Goal: Task Accomplishment & Management: Manage account settings

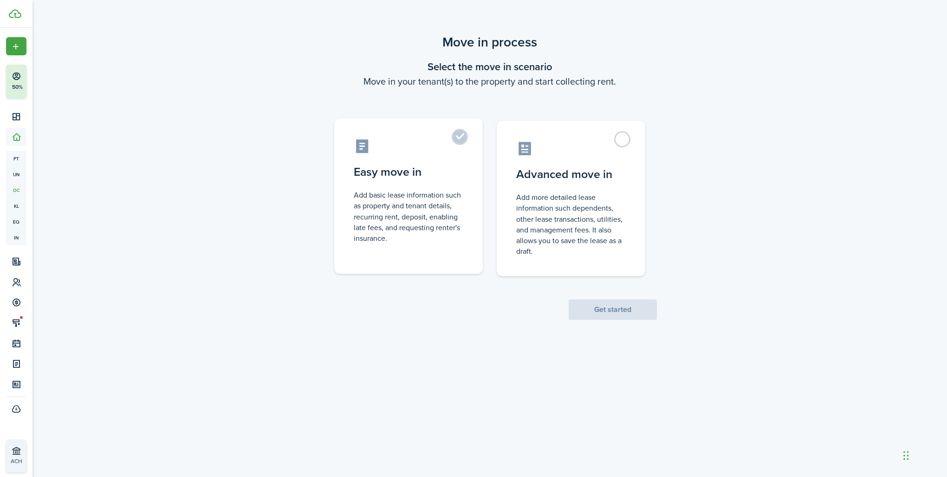
click at [446, 135] on label "Easy move in Add basic lease information such as property and tenant details, r…" at bounding box center [408, 195] width 149 height 155
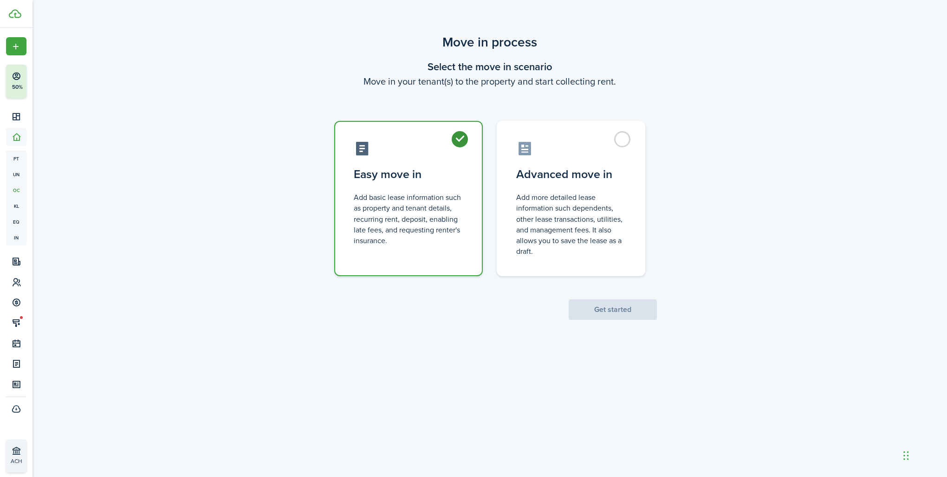
radio input "true"
click at [612, 309] on button "Get started" at bounding box center [613, 309] width 88 height 20
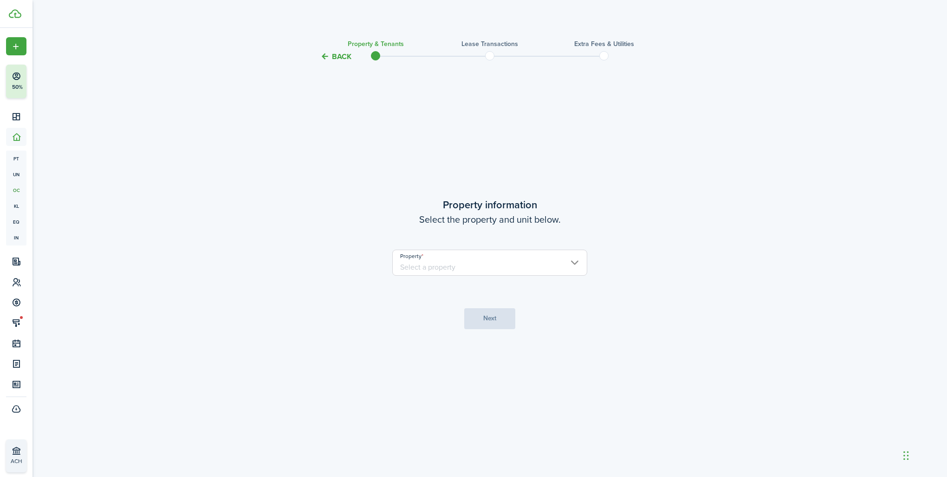
click at [578, 265] on input "Property" at bounding box center [489, 262] width 195 height 26
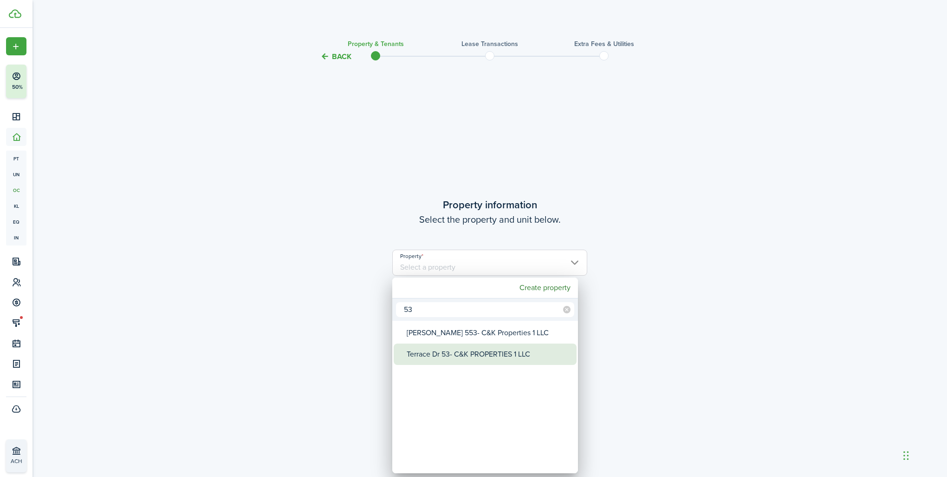
type input "53"
click at [483, 348] on div "Terrace Dr 53- C&K PROPERTIES 1 LLC" at bounding box center [489, 353] width 164 height 21
type input "Terrace Dr 53- C&K PROPERTIES 1 LLC"
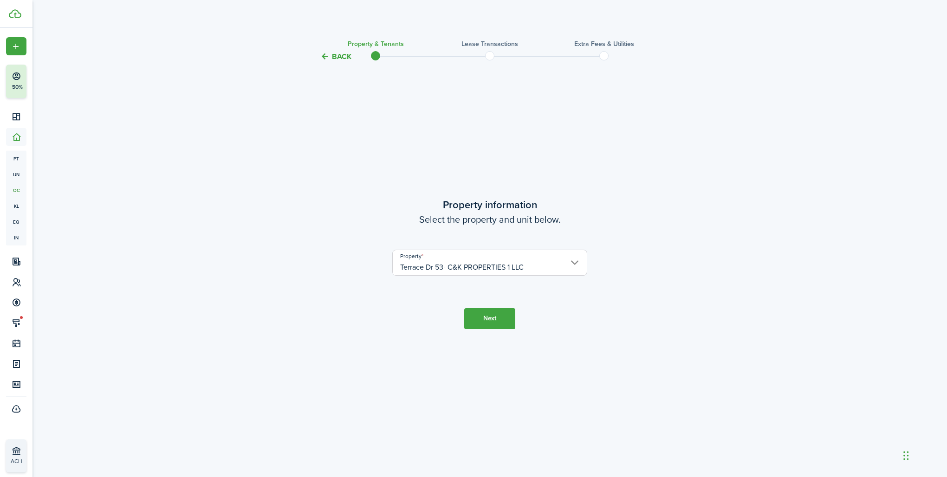
click at [488, 316] on button "Next" at bounding box center [489, 318] width 51 height 21
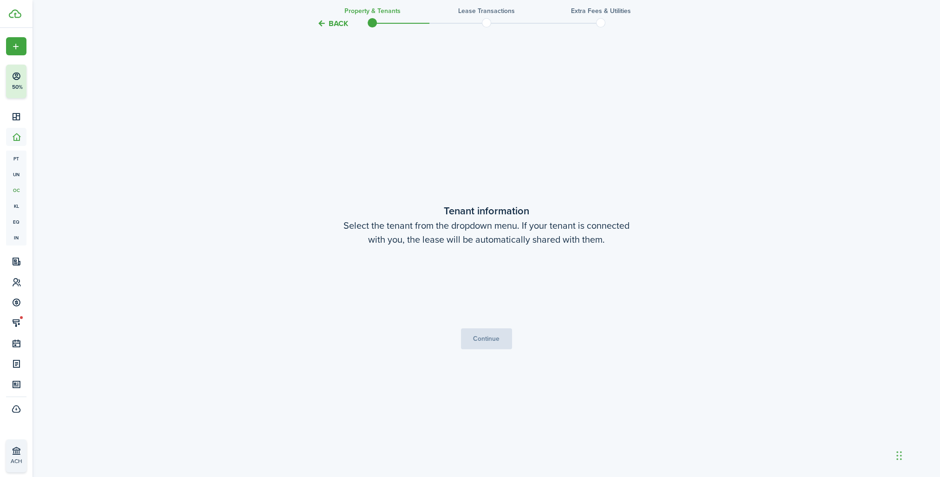
scroll to position [414, 0]
click at [490, 332] on button "Continue" at bounding box center [486, 337] width 51 height 21
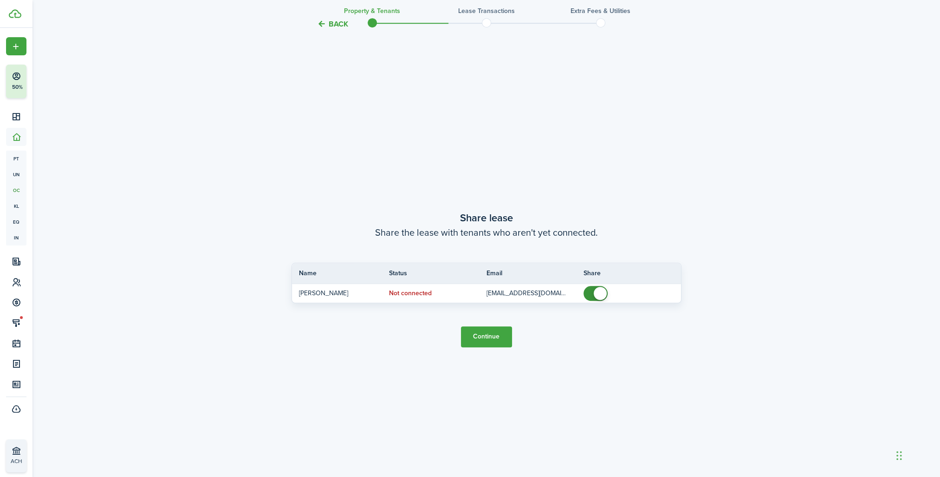
scroll to position [891, 0]
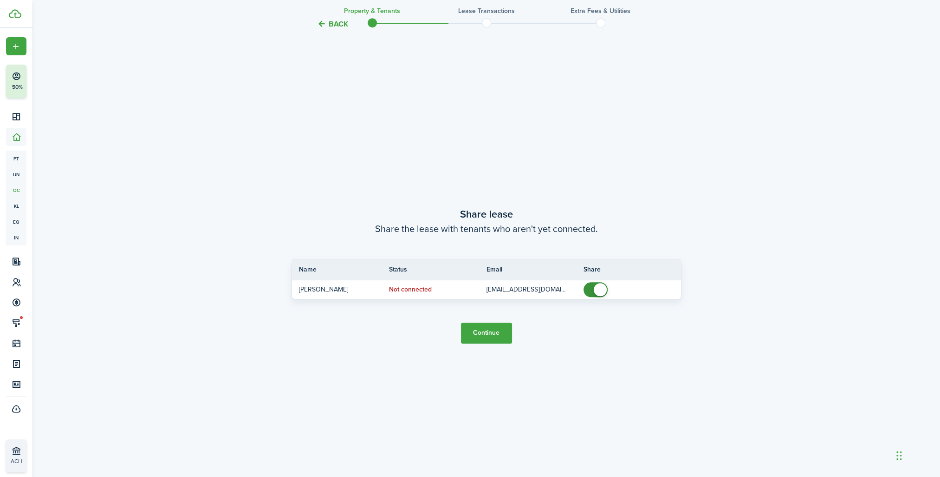
click at [495, 328] on button "Continue" at bounding box center [486, 332] width 51 height 21
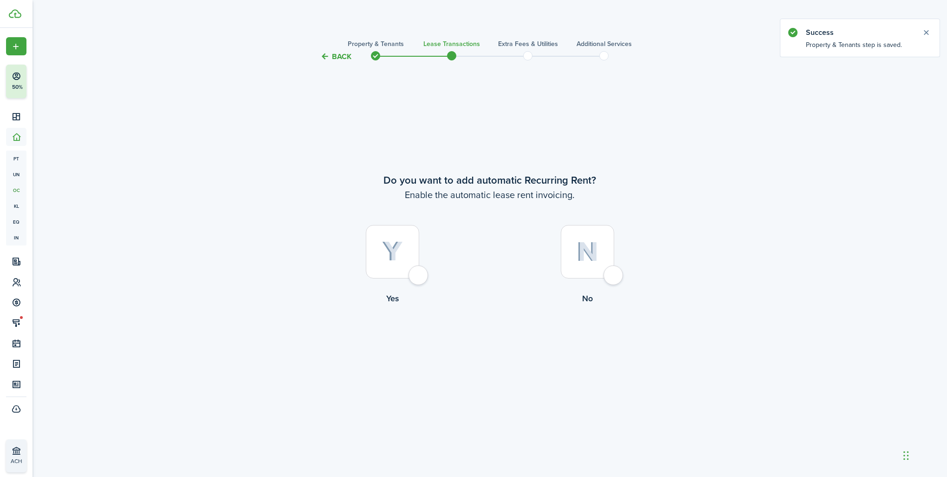
click at [419, 274] on div at bounding box center [392, 251] width 53 height 53
radio input "true"
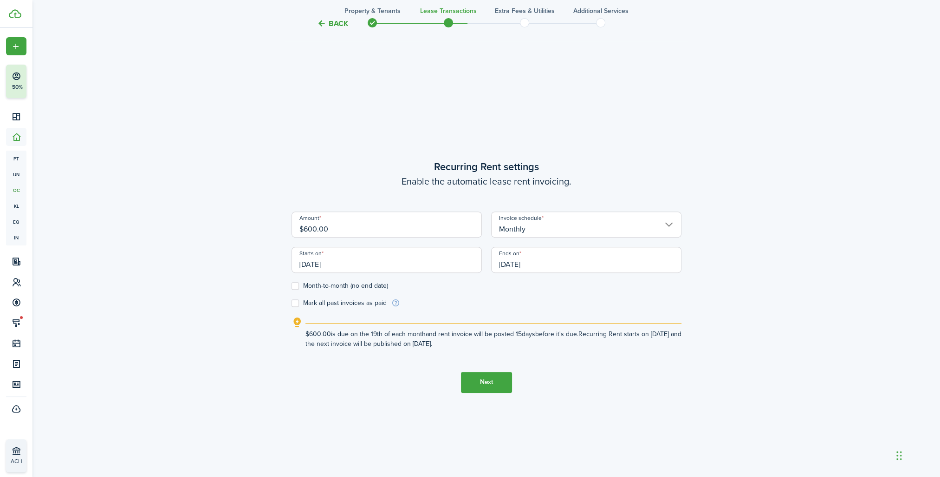
scroll to position [414, 0]
drag, startPoint x: 346, startPoint y: 227, endPoint x: 168, endPoint y: 237, distance: 178.1
click at [169, 233] on div "Back Property & Tenants Lease Transactions Extra fees & Utilities Additional Se…" at bounding box center [487, 66] width 908 height 904
click at [340, 263] on input "[DATE]" at bounding box center [387, 259] width 190 height 26
type input "$1,050.00"
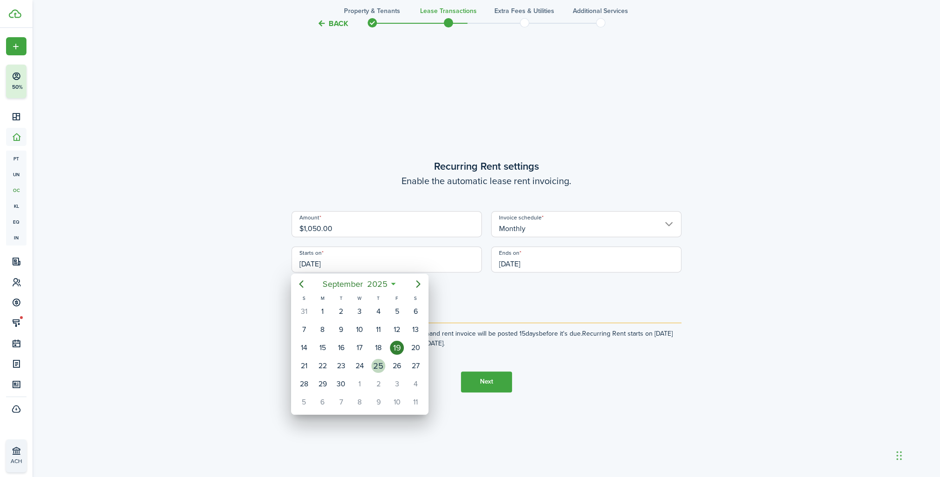
click at [383, 366] on div "25" at bounding box center [379, 366] width 14 height 14
type input "[DATE]"
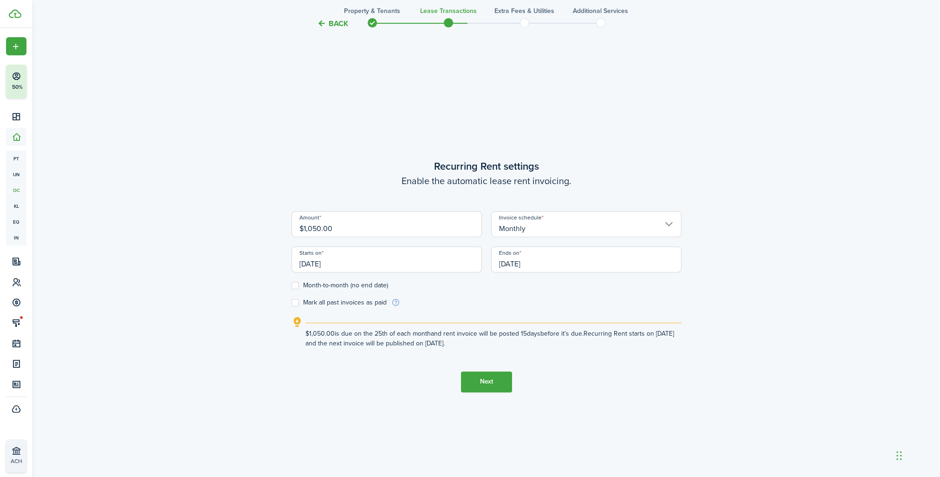
click at [295, 287] on label "Month-to-month (no end date)" at bounding box center [340, 284] width 97 height 7
click at [292, 285] on input "Month-to-month (no end date)" at bounding box center [291, 285] width 0 height 0
checkbox input "true"
click at [479, 383] on button "Next" at bounding box center [486, 381] width 51 height 21
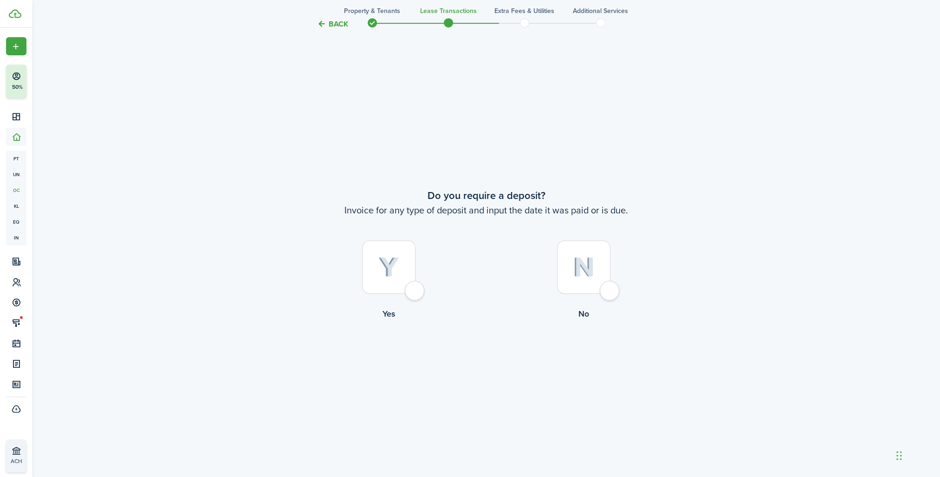
scroll to position [891, 0]
click at [409, 283] on div at bounding box center [388, 262] width 53 height 53
radio input "true"
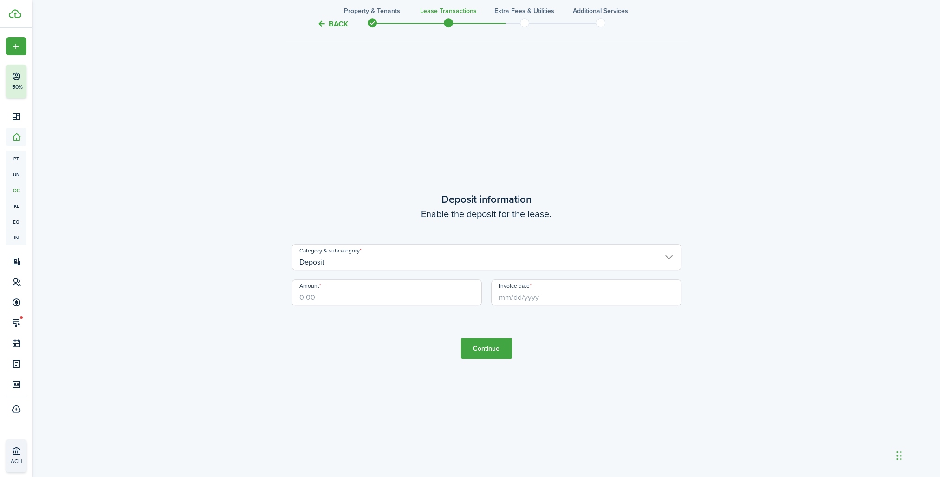
scroll to position [1368, 0]
click at [396, 294] on input "Amount" at bounding box center [387, 292] width 190 height 26
click at [520, 300] on input "Invoice date" at bounding box center [586, 292] width 190 height 26
type input "$1,050.00"
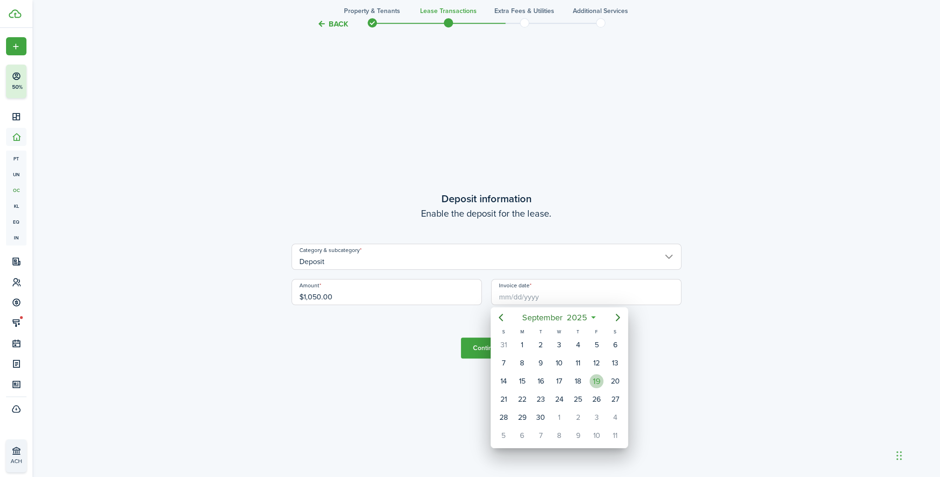
click at [597, 378] on div "19" at bounding box center [597, 381] width 14 height 14
type input "[DATE]"
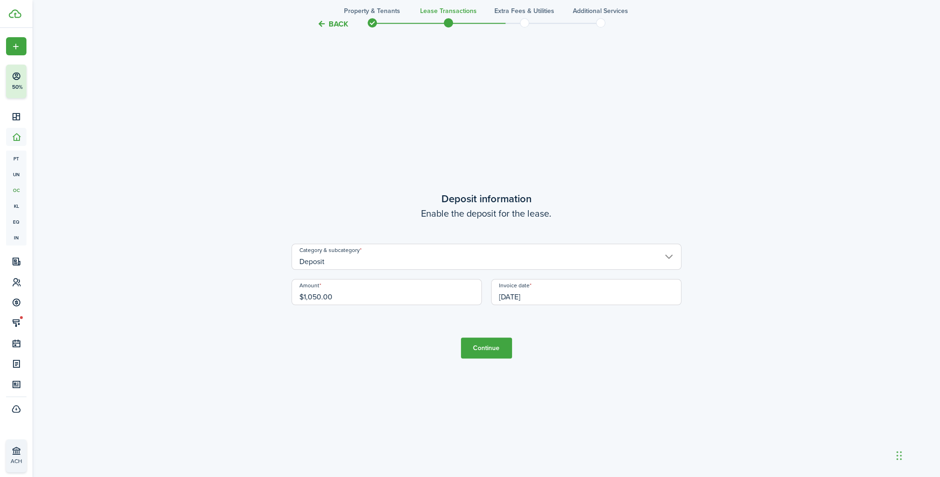
click at [498, 348] on button "Continue" at bounding box center [486, 347] width 51 height 21
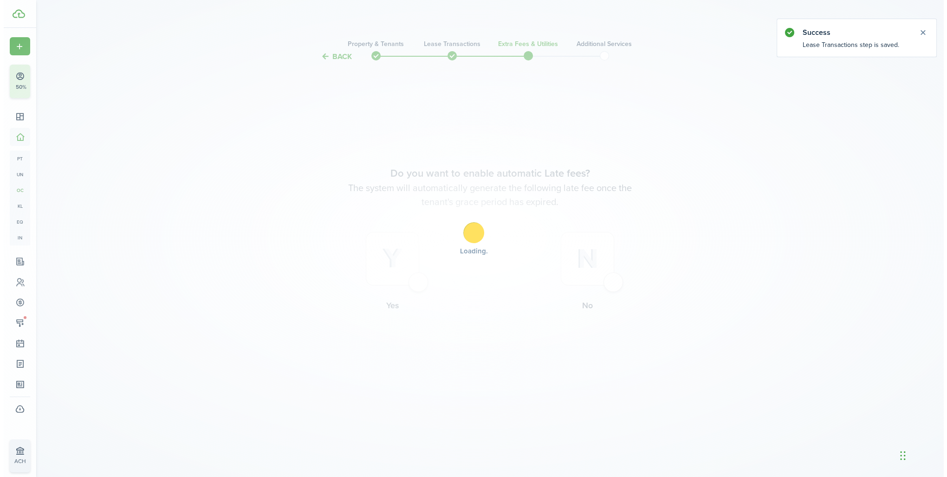
scroll to position [0, 0]
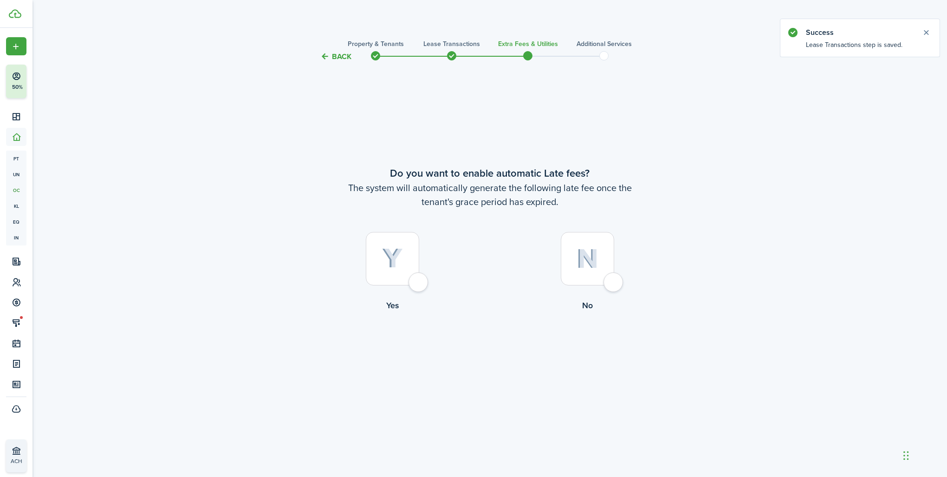
click at [614, 285] on div at bounding box center [587, 258] width 53 height 53
radio input "true"
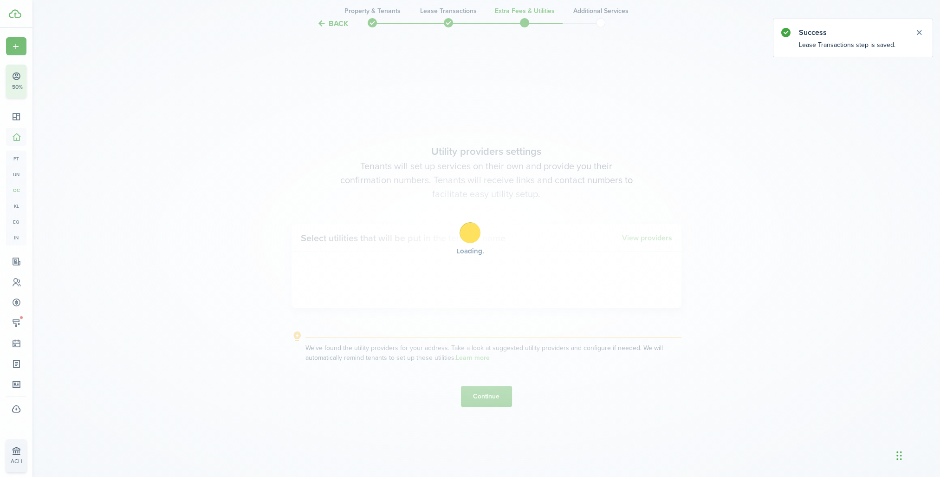
scroll to position [414, 0]
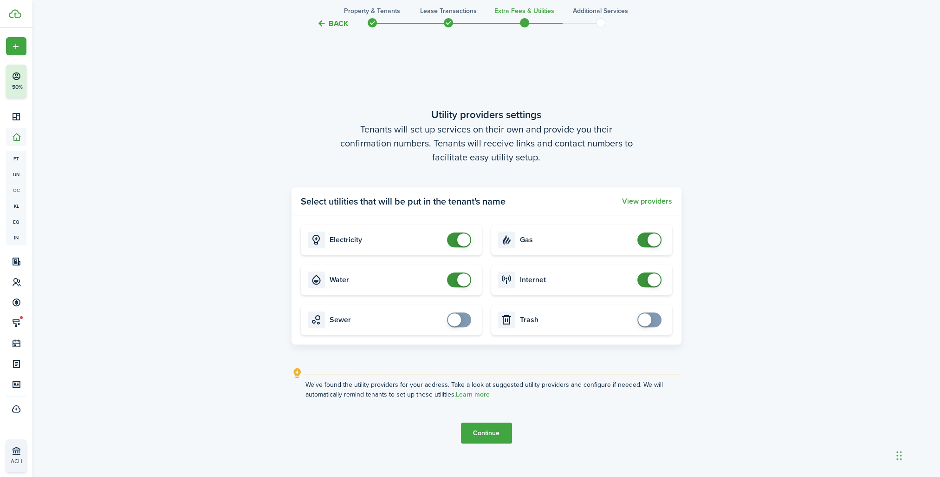
click at [497, 433] on button "Continue" at bounding box center [486, 432] width 51 height 21
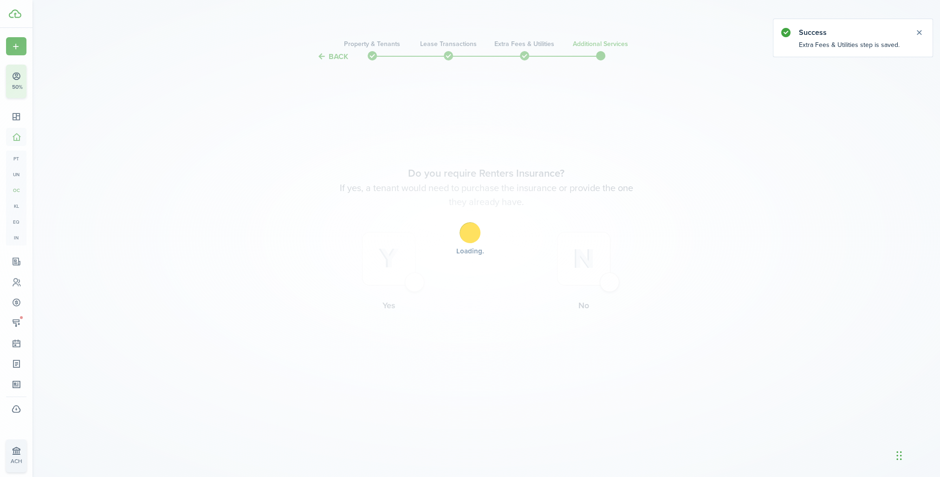
scroll to position [0, 0]
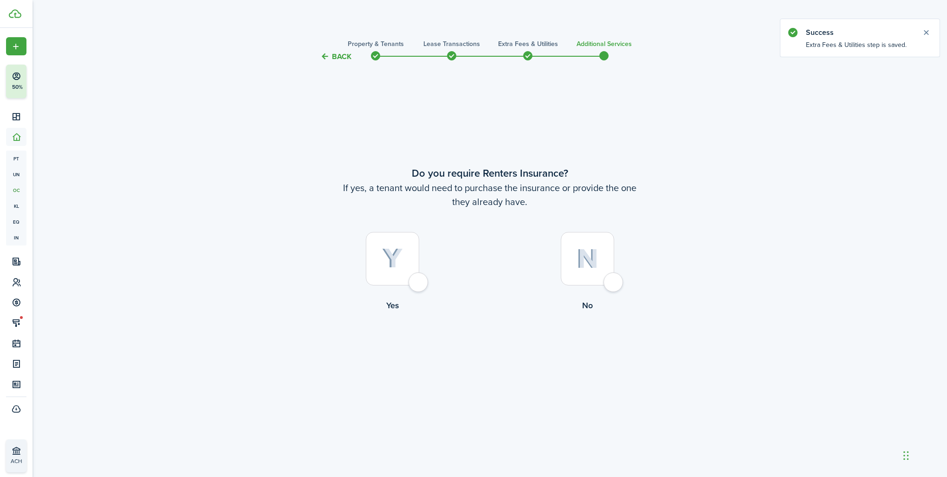
click at [611, 284] on div at bounding box center [587, 258] width 53 height 53
radio input "true"
click at [509, 348] on button "Complete move in" at bounding box center [490, 349] width 68 height 21
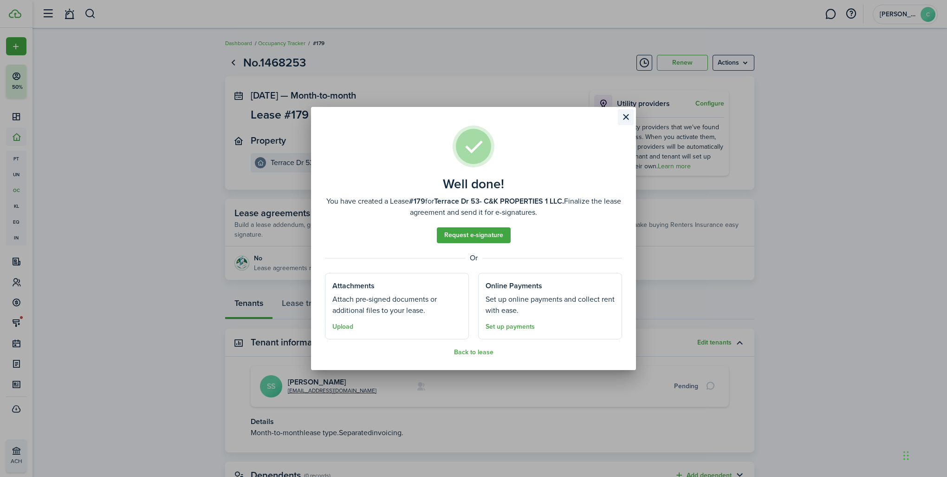
click at [625, 113] on button "Close modal" at bounding box center [626, 117] width 16 height 16
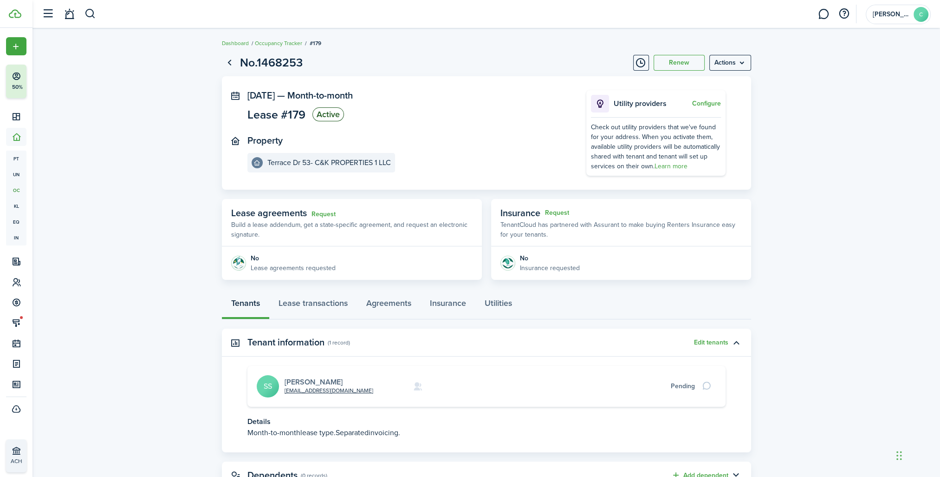
click at [316, 382] on link "[PERSON_NAME]" at bounding box center [314, 381] width 58 height 11
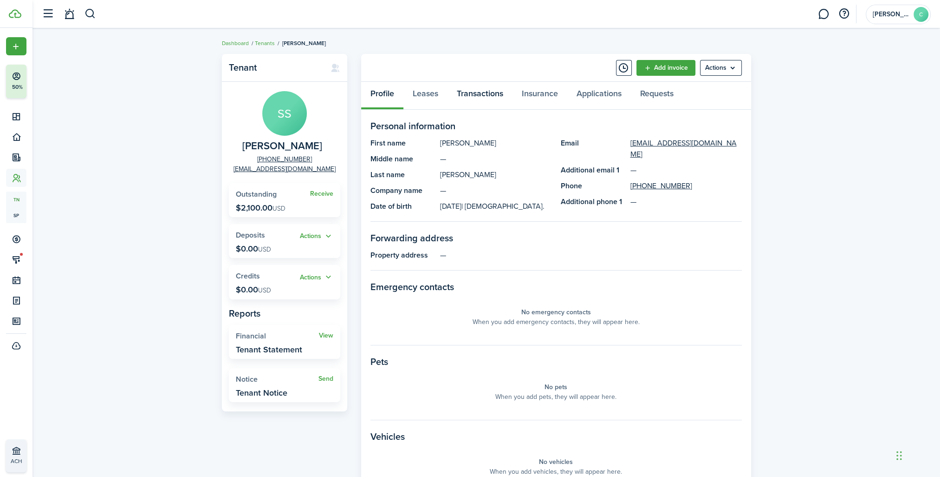
click at [481, 91] on link "Transactions" at bounding box center [480, 96] width 65 height 28
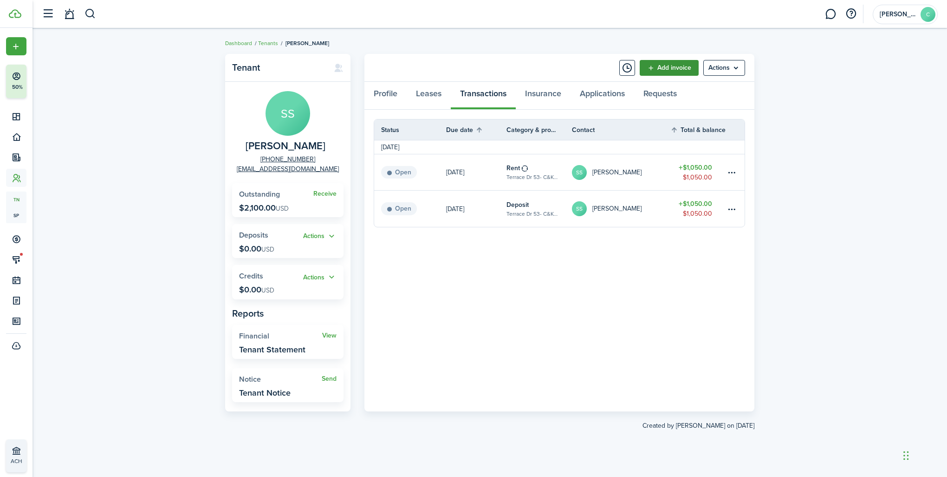
click at [666, 70] on link "Add invoice" at bounding box center [669, 68] width 59 height 16
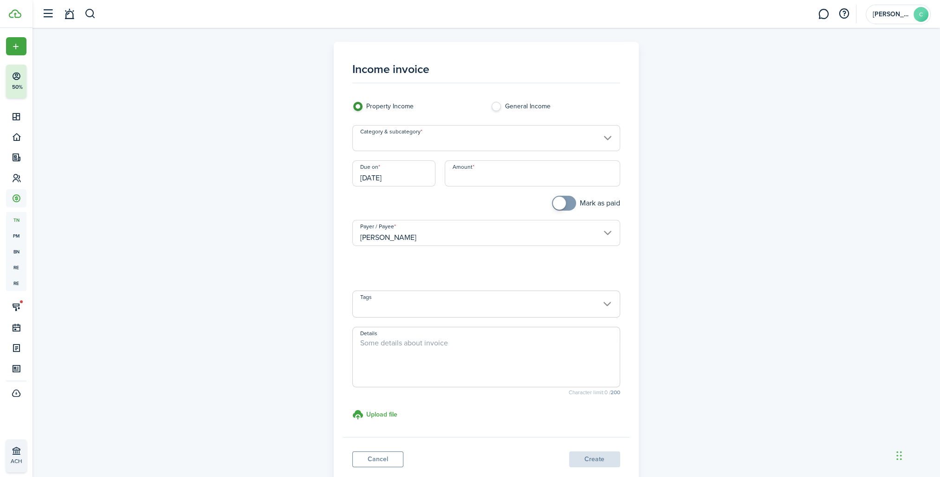
click at [428, 139] on input "Category & subcategory" at bounding box center [487, 138] width 268 height 26
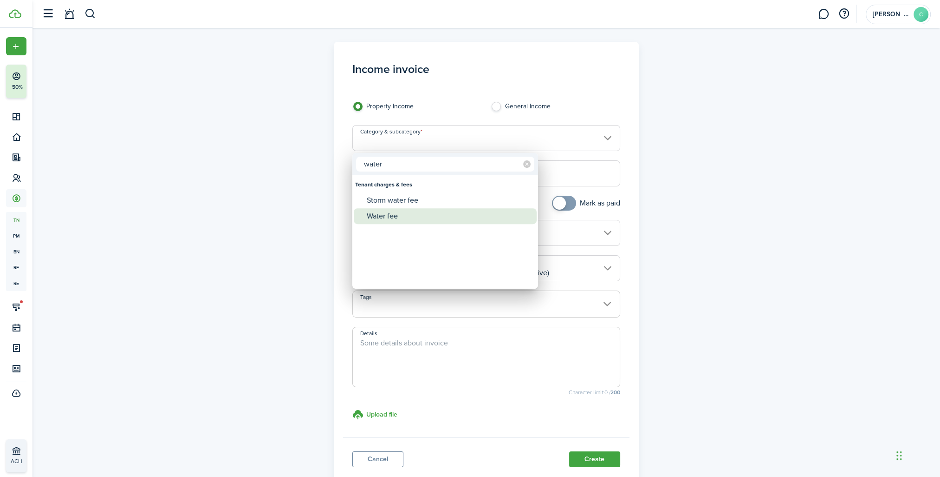
type input "water"
click at [413, 220] on div "Water fee" at bounding box center [449, 216] width 164 height 16
type input "Tenant charges & fees / Water fee"
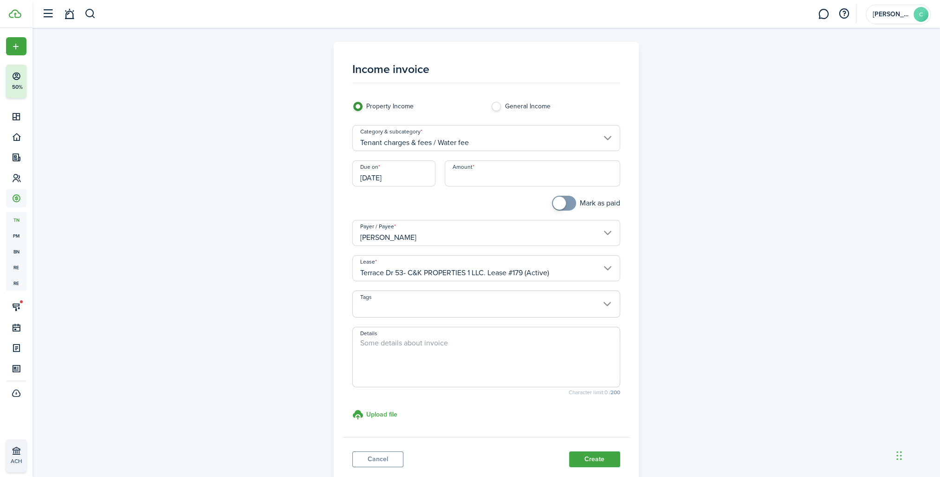
click at [478, 181] on input "Amount" at bounding box center [533, 173] width 176 height 26
type input "$500.00"
checkbox input "true"
click at [569, 208] on span at bounding box center [564, 203] width 9 height 15
click at [585, 458] on button "Create" at bounding box center [594, 459] width 51 height 16
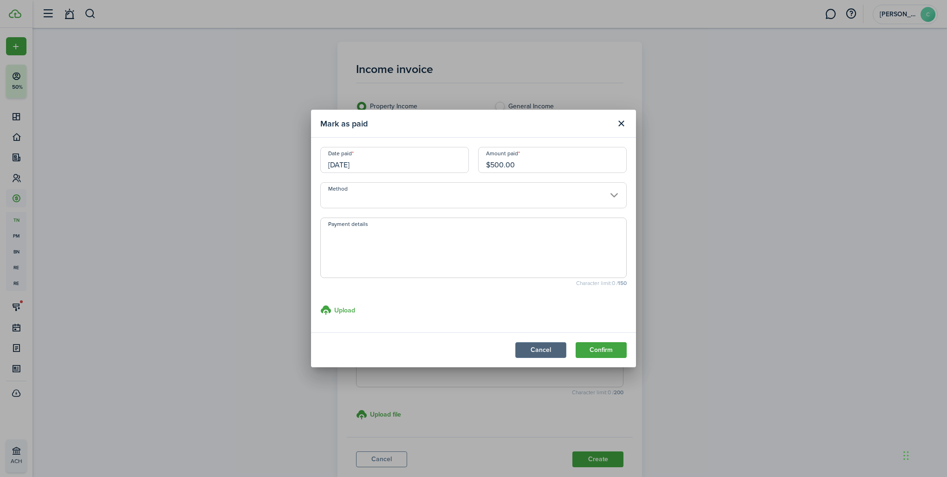
click at [553, 348] on button "Cancel" at bounding box center [541, 350] width 51 height 16
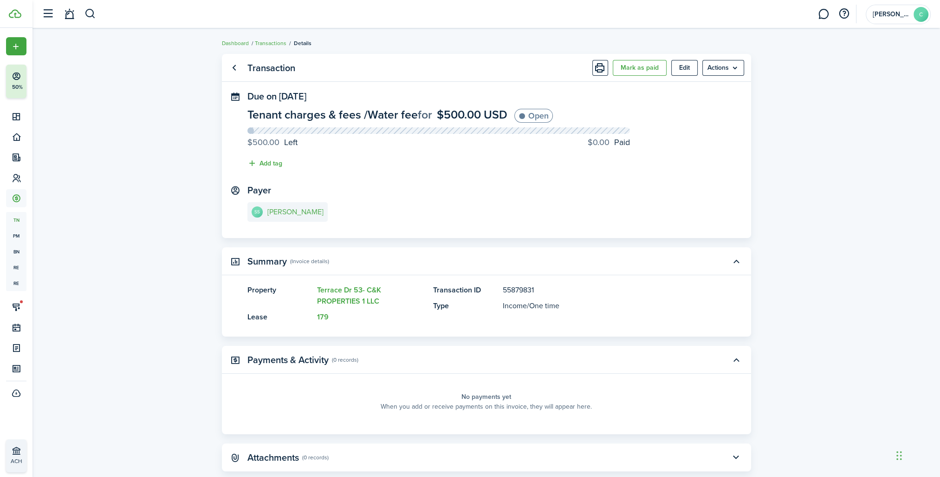
click at [295, 208] on link "SS [PERSON_NAME]" at bounding box center [288, 212] width 80 height 20
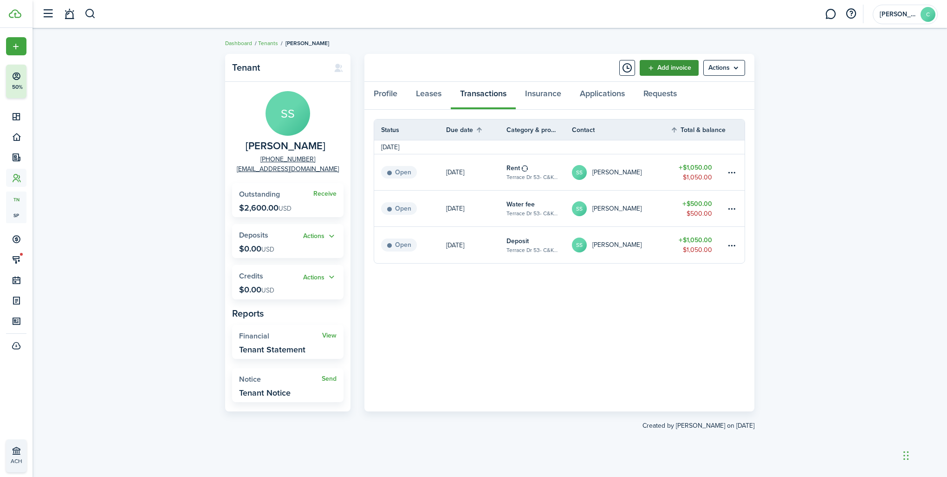
click at [677, 66] on link "Add invoice" at bounding box center [669, 68] width 59 height 16
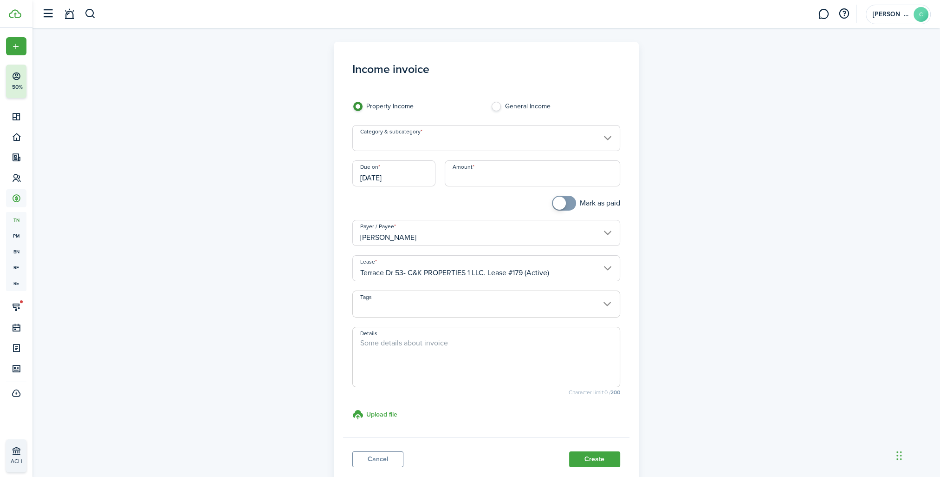
click at [382, 143] on input "Category & subcategory" at bounding box center [487, 138] width 268 height 26
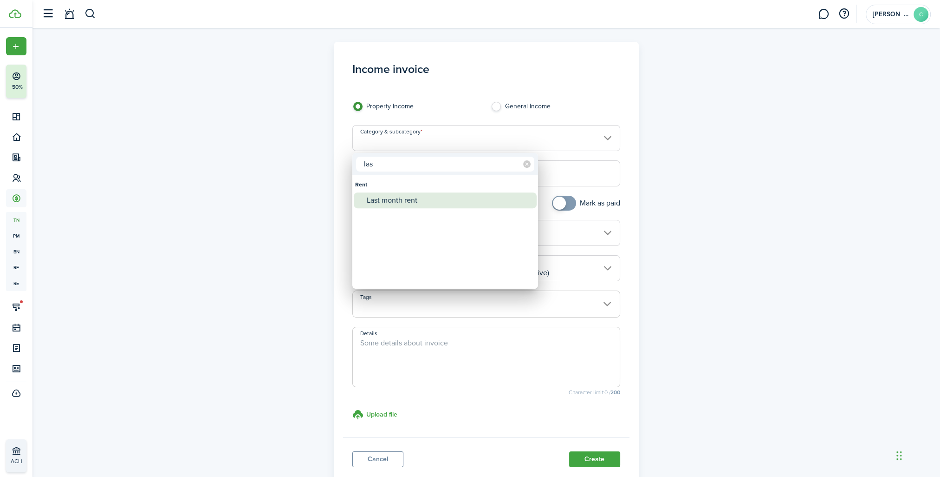
type input "las"
click at [380, 198] on div "Last month rent" at bounding box center [449, 200] width 164 height 16
type input "Rent / Last month rent"
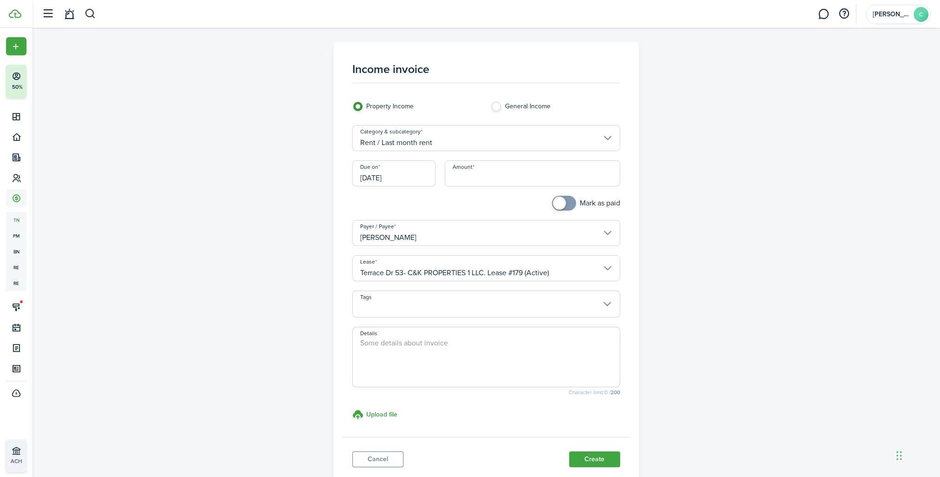
click at [462, 179] on input "Amount" at bounding box center [533, 173] width 176 height 26
type input "$1,050.00"
click at [584, 463] on button "Create" at bounding box center [594, 459] width 51 height 16
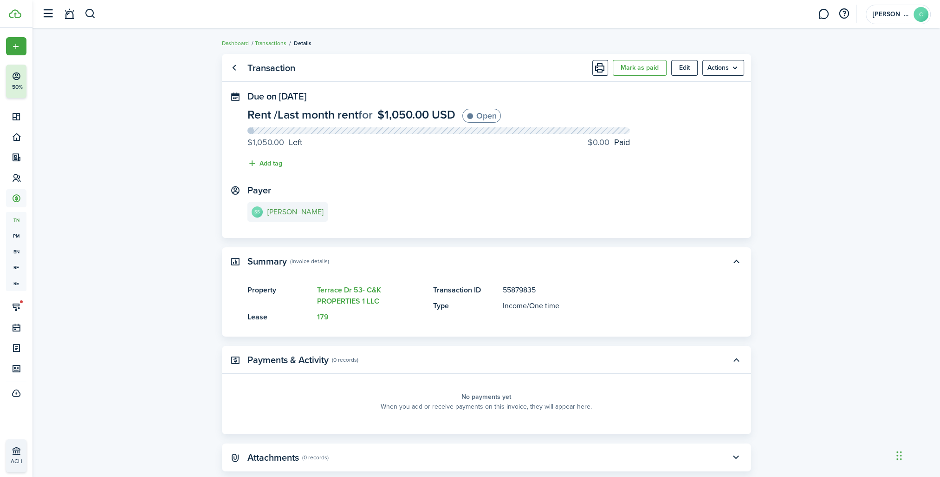
click at [301, 210] on e-details-info-title "[PERSON_NAME]" at bounding box center [296, 212] width 56 height 8
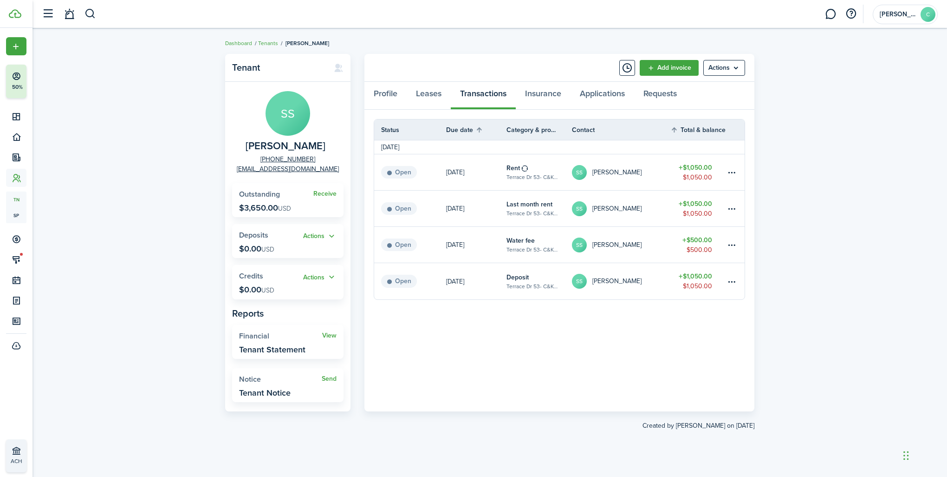
click at [504, 248] on link "[DATE]" at bounding box center [476, 245] width 60 height 36
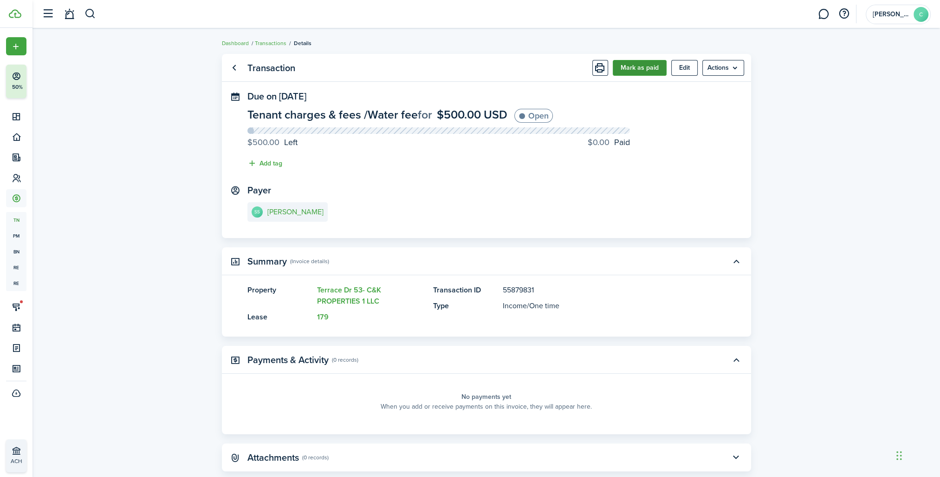
click at [639, 69] on button "Mark as paid" at bounding box center [640, 68] width 54 height 16
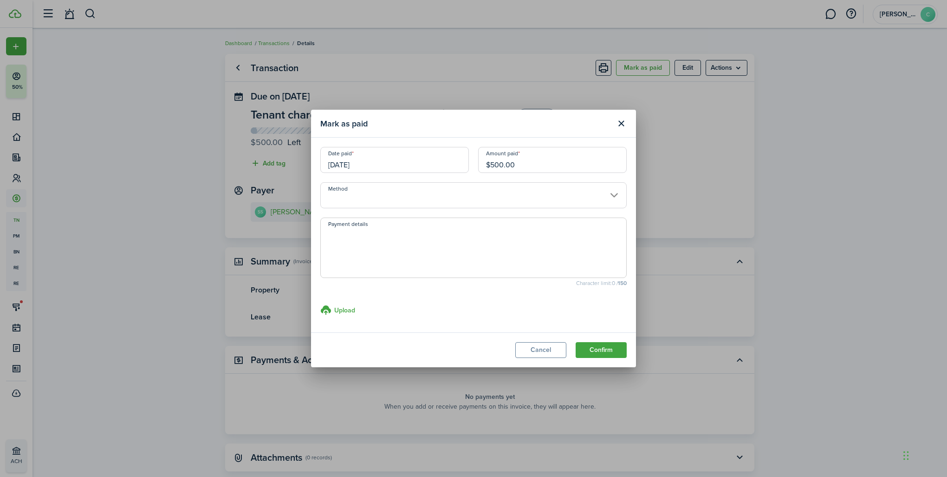
click at [377, 200] on input "Method" at bounding box center [473, 195] width 307 height 26
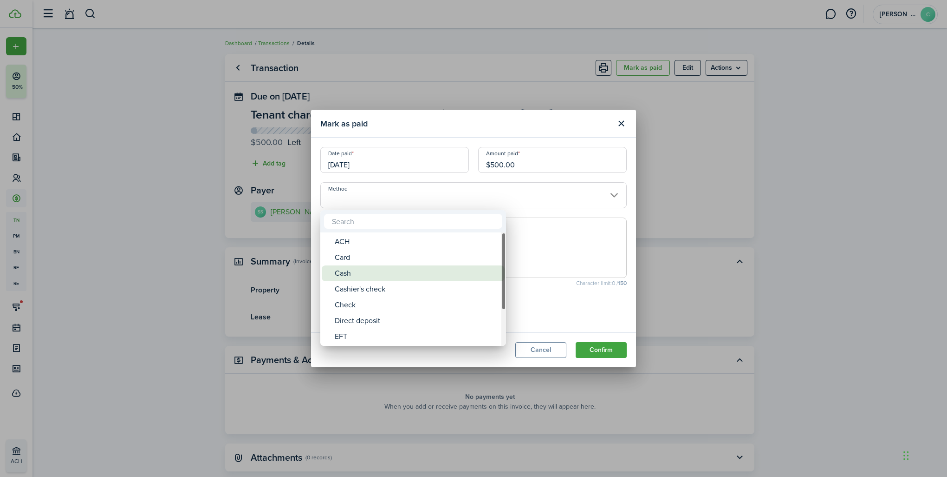
click at [372, 268] on div "Cash" at bounding box center [417, 273] width 164 height 16
type input "Cash"
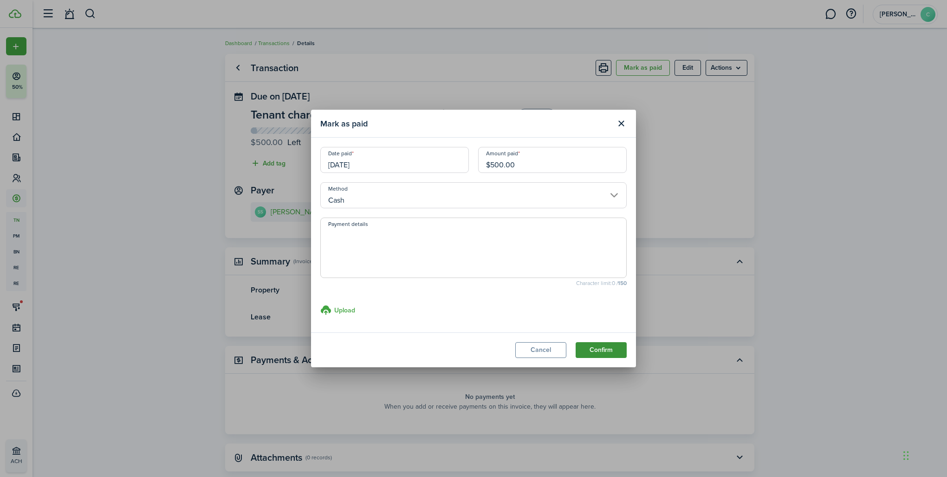
click at [614, 344] on button "Confirm" at bounding box center [601, 350] width 51 height 16
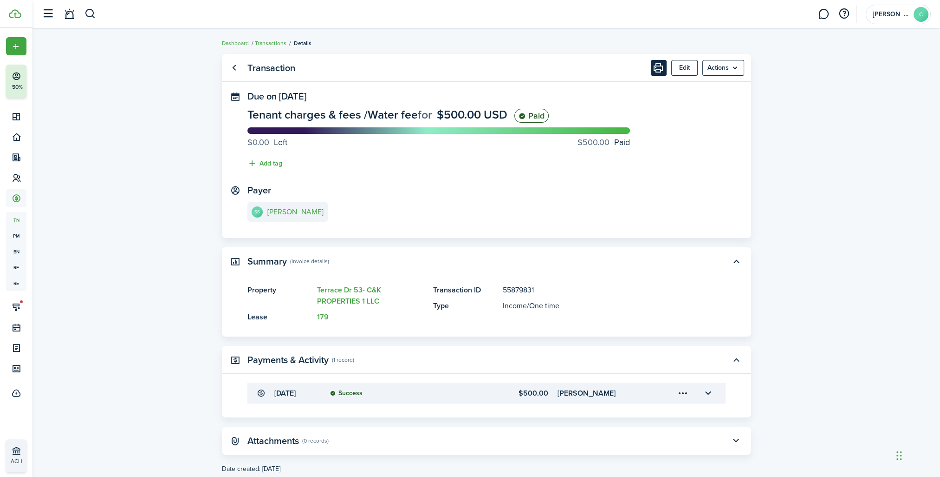
click at [658, 69] on button "Print" at bounding box center [659, 68] width 16 height 16
click at [275, 212] on e-details-info-title "[PERSON_NAME]" at bounding box center [296, 212] width 56 height 8
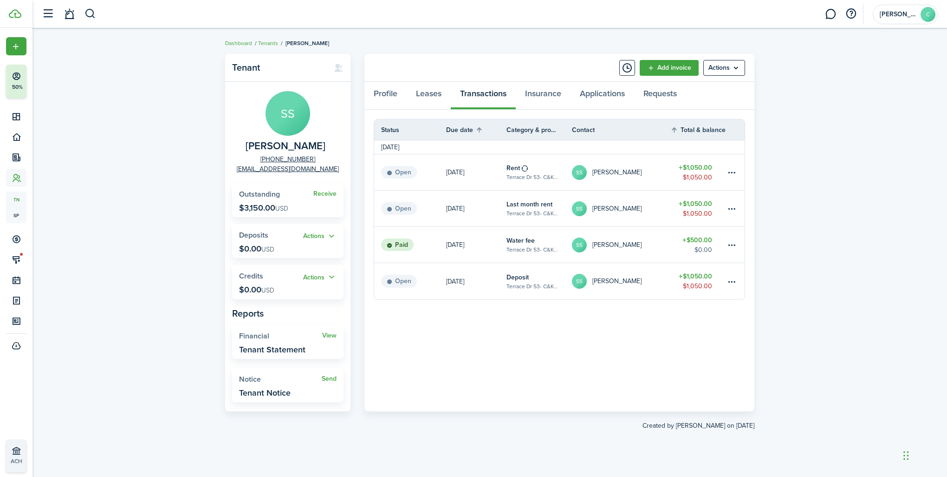
click at [550, 289] on table-subtitle "Terrace Dr 53- C&K PROPERTIES 1 LLC" at bounding box center [533, 286] width 52 height 8
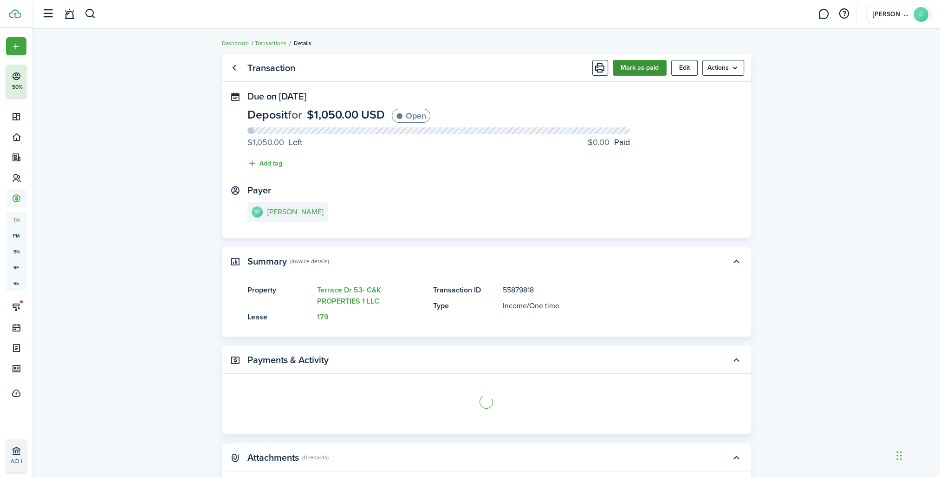
click at [650, 71] on button "Mark as paid" at bounding box center [640, 68] width 54 height 16
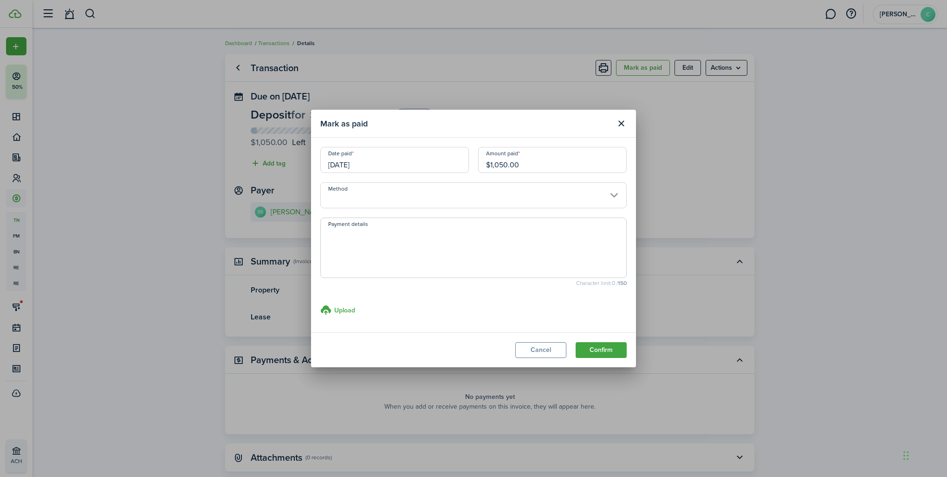
click at [548, 169] on input "$1,050.00" at bounding box center [552, 160] width 149 height 26
click at [388, 192] on input "Method" at bounding box center [473, 195] width 307 height 26
type input "$1,000.00"
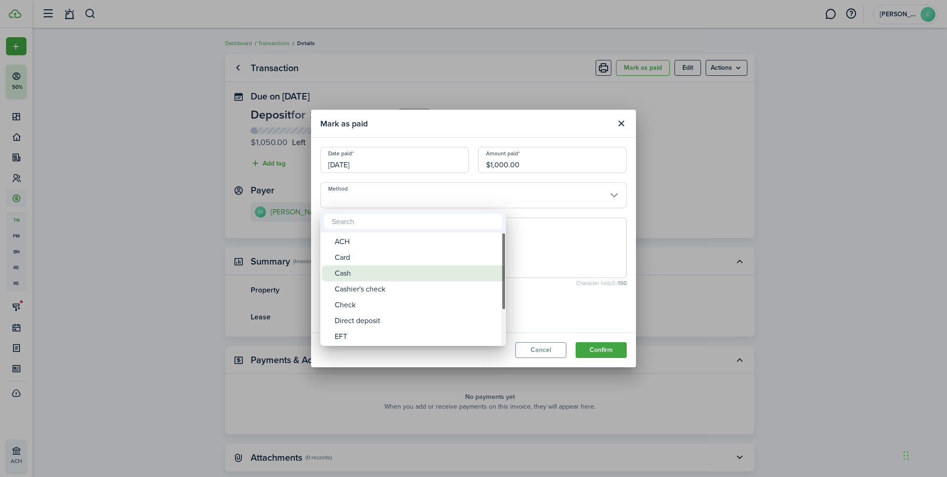
click at [362, 276] on div "Cash" at bounding box center [417, 273] width 164 height 16
type input "Cash"
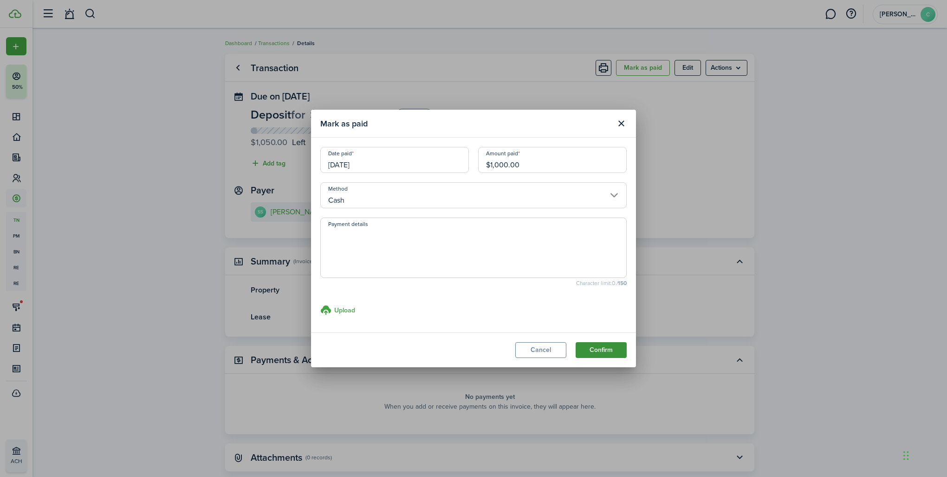
click at [613, 350] on button "Confirm" at bounding box center [601, 350] width 51 height 16
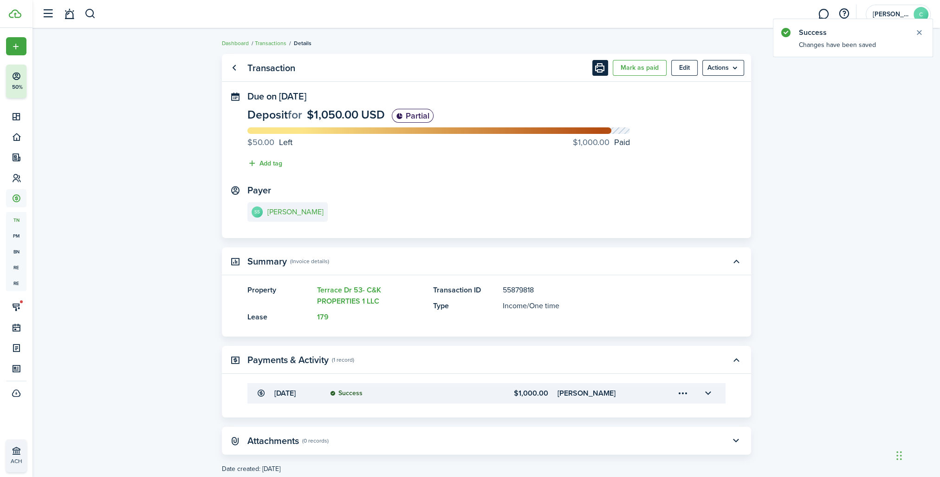
click at [606, 70] on button "Print" at bounding box center [601, 68] width 16 height 16
drag, startPoint x: 283, startPoint y: 202, endPoint x: 286, endPoint y: 209, distance: 7.7
click at [283, 202] on panel-main-section "Payer SS [PERSON_NAME]" at bounding box center [487, 204] width 478 height 39
click at [286, 210] on e-details-info-title "[PERSON_NAME]" at bounding box center [296, 212] width 56 height 8
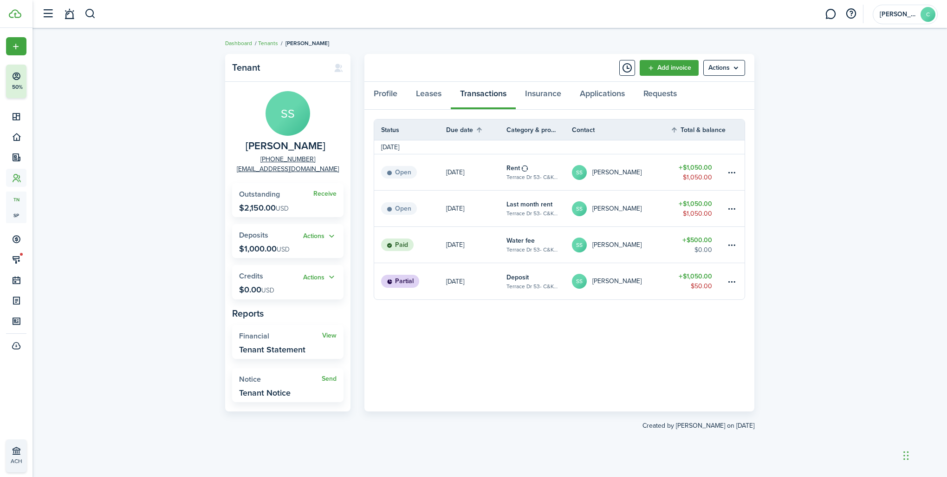
click at [515, 167] on table-info-title "Rent" at bounding box center [513, 168] width 13 height 10
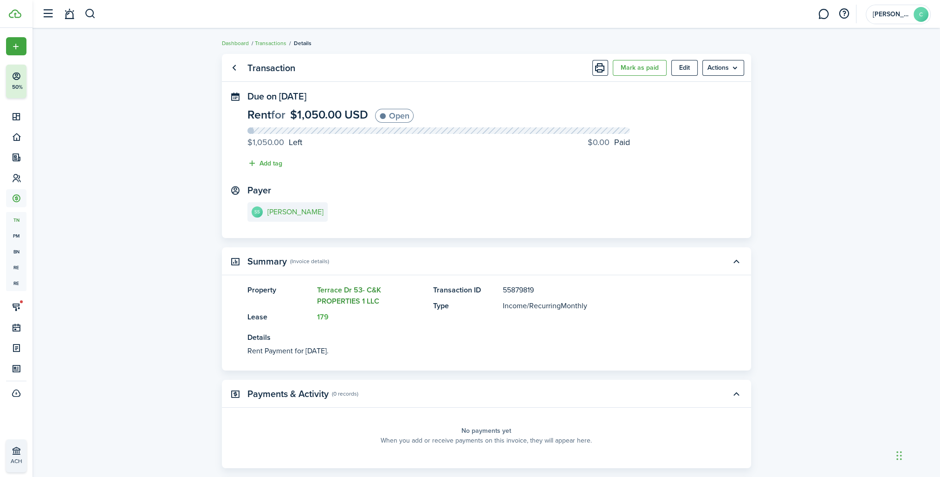
click at [340, 287] on link "Terrace Dr 53- C&K PROPERTIES 1 LLC" at bounding box center [349, 295] width 64 height 22
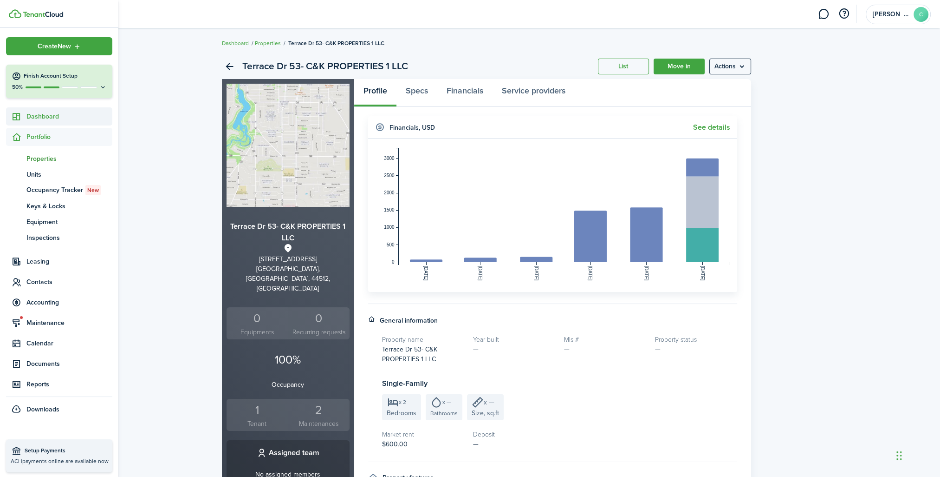
click at [32, 118] on span "Dashboard" at bounding box center [69, 116] width 86 height 10
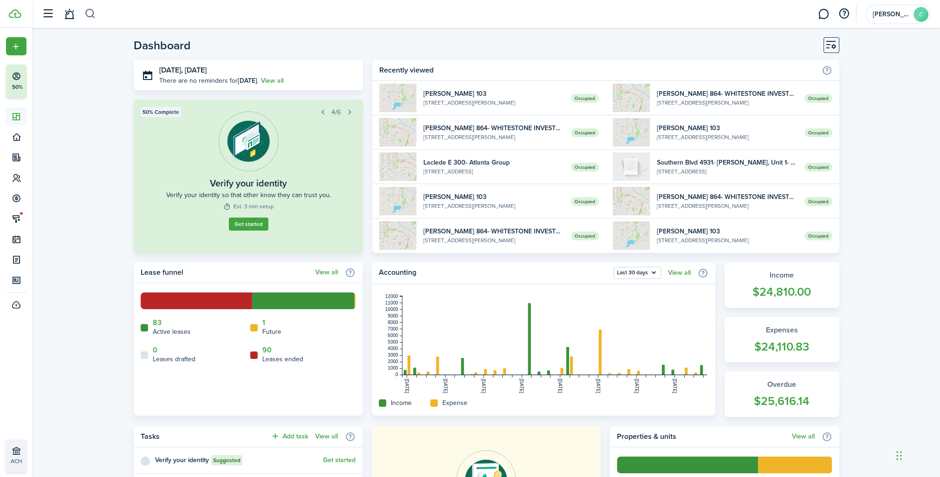
click at [90, 16] on button "button" at bounding box center [91, 14] width 12 height 16
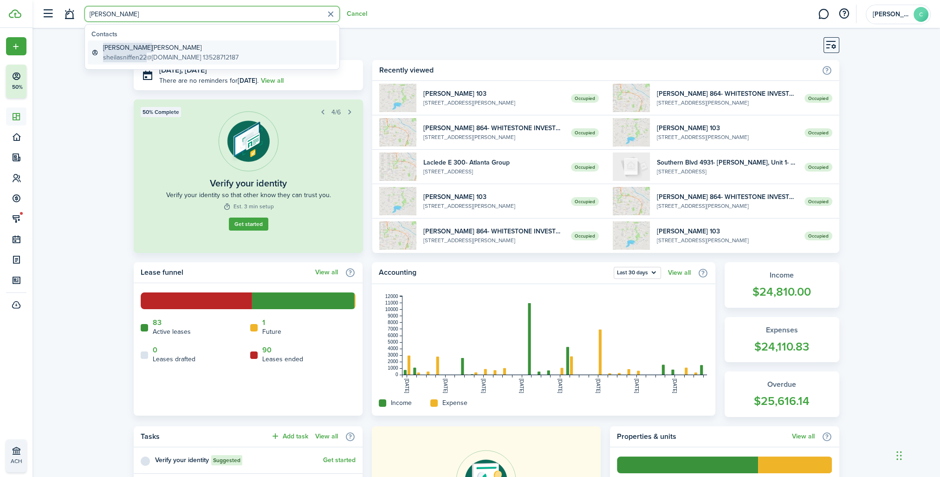
type input "[PERSON_NAME]"
click at [115, 52] on span "sheilasniffen22" at bounding box center [125, 57] width 44 height 10
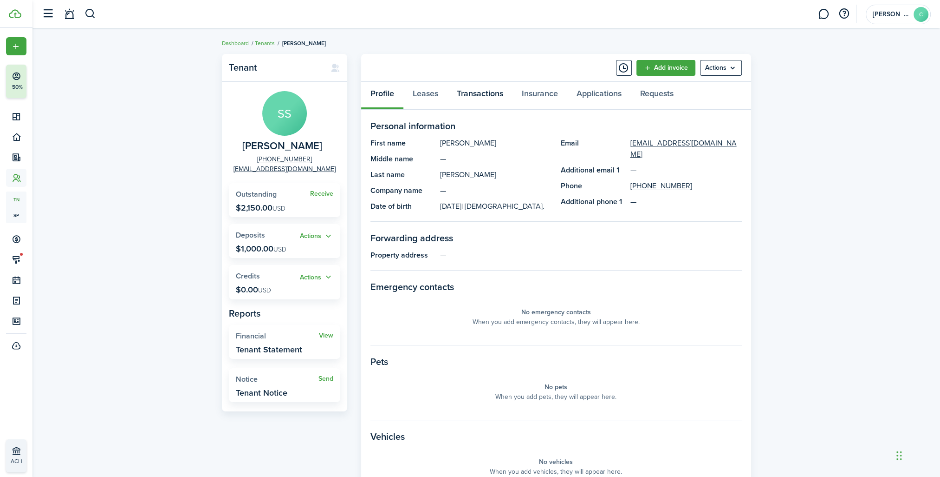
click at [491, 101] on link "Transactions" at bounding box center [480, 96] width 65 height 28
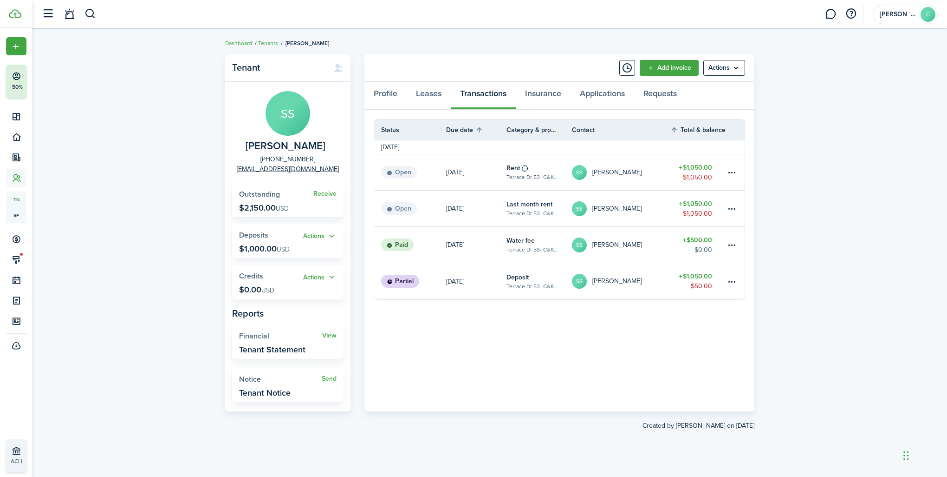
click at [604, 272] on link "SS [PERSON_NAME]" at bounding box center [621, 281] width 98 height 36
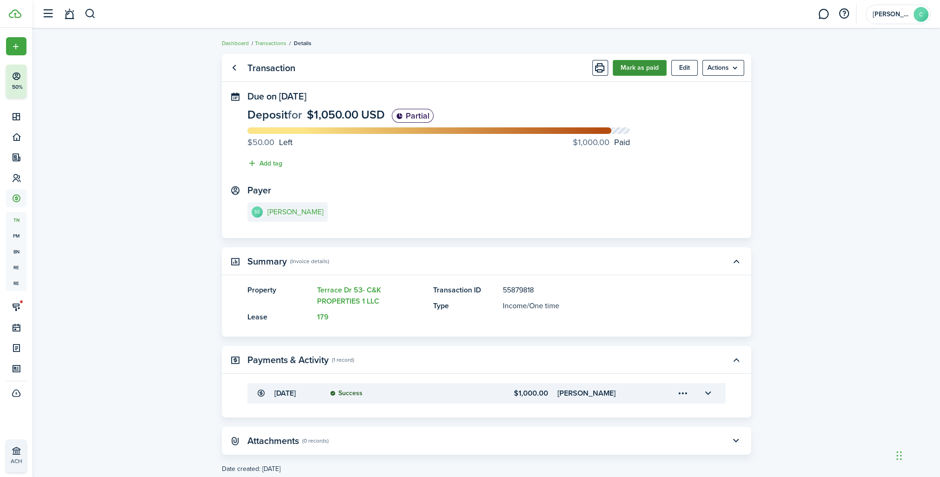
click at [647, 70] on button "Mark as paid" at bounding box center [640, 68] width 54 height 16
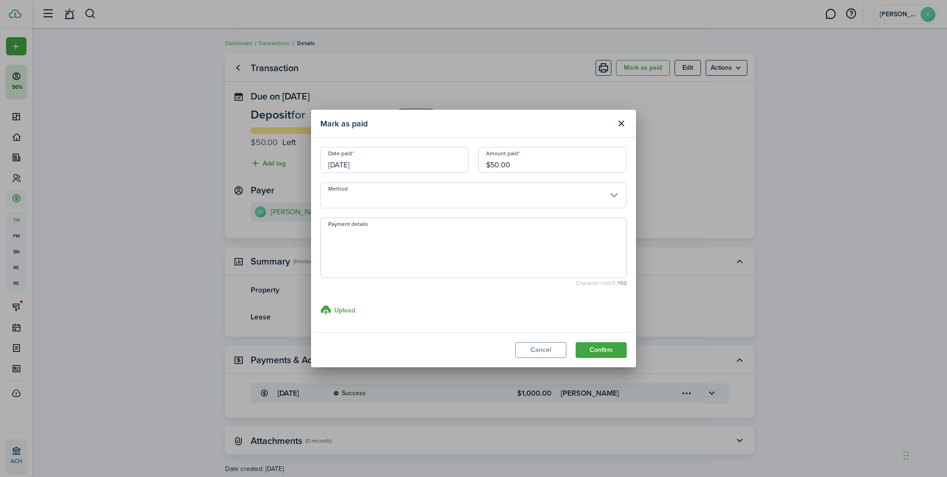
click at [385, 168] on input "[DATE]" at bounding box center [394, 160] width 149 height 26
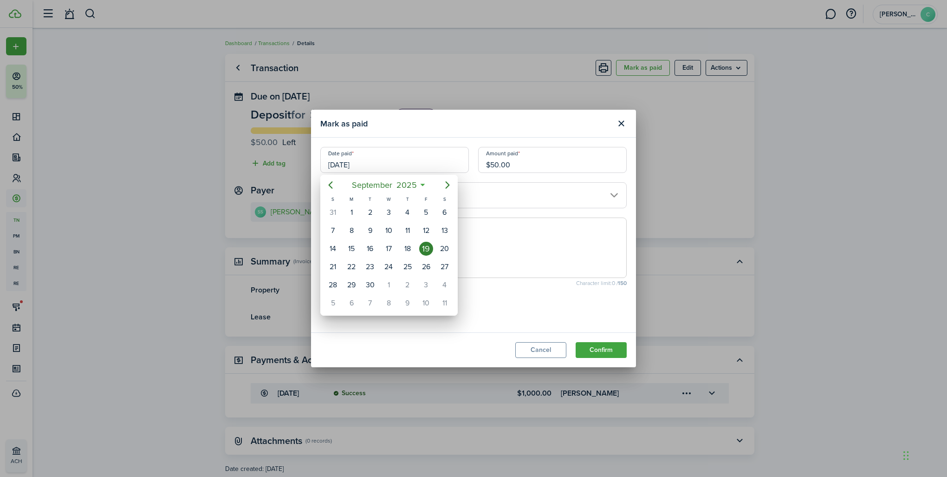
click at [521, 228] on div at bounding box center [474, 238] width 1096 height 625
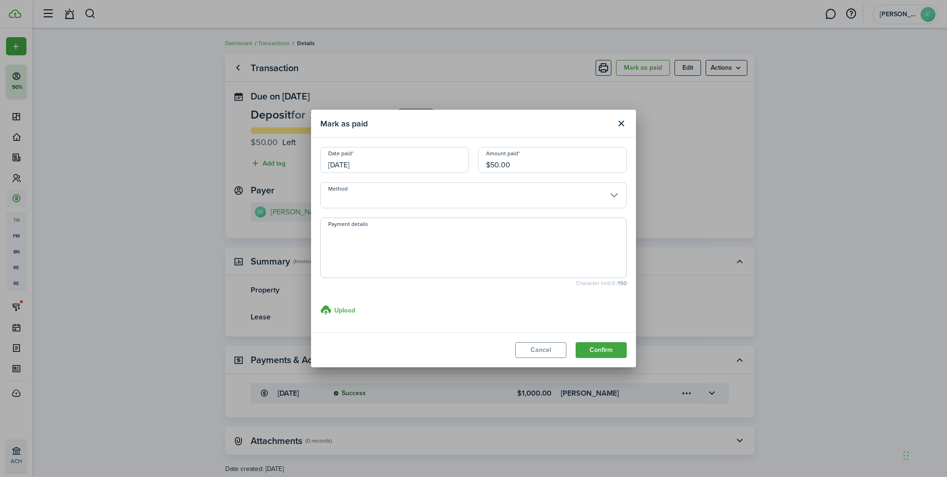
click at [513, 208] on input "Method" at bounding box center [473, 195] width 307 height 26
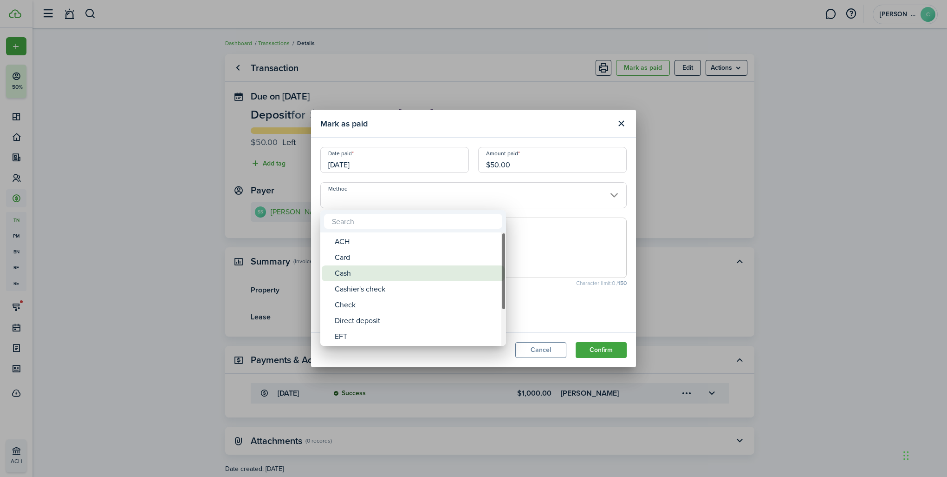
click at [353, 273] on div "Cash" at bounding box center [417, 273] width 164 height 16
type input "Cash"
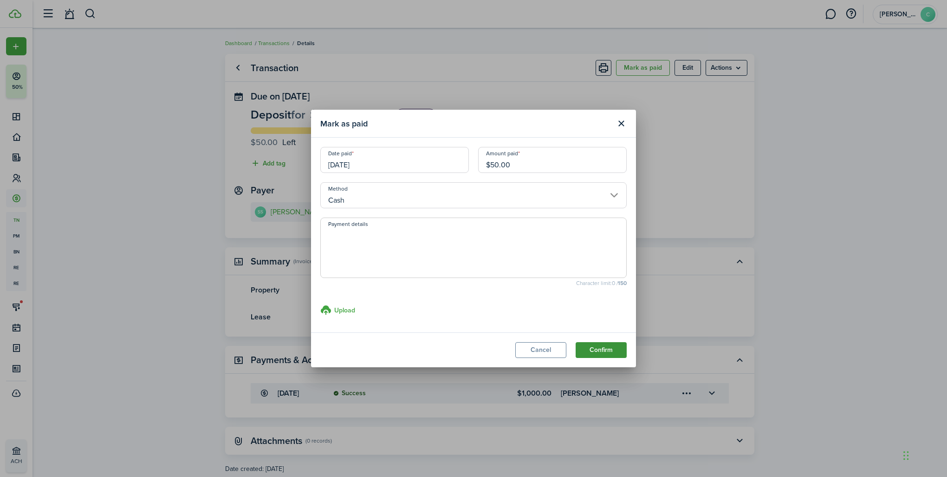
click at [612, 352] on button "Confirm" at bounding box center [601, 350] width 51 height 16
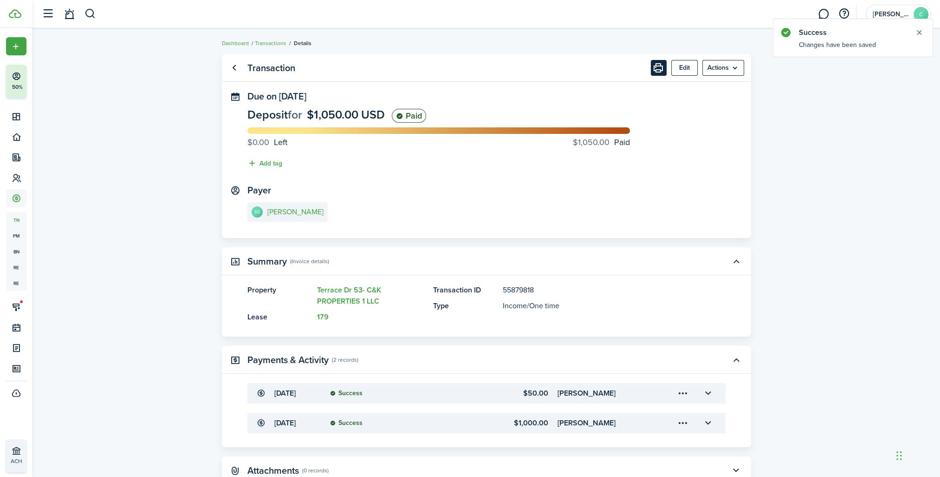
click at [655, 71] on button "Print" at bounding box center [659, 68] width 16 height 16
click at [361, 294] on link "Terrace Dr 53- C&K PROPERTIES 1 LLC" at bounding box center [349, 295] width 64 height 22
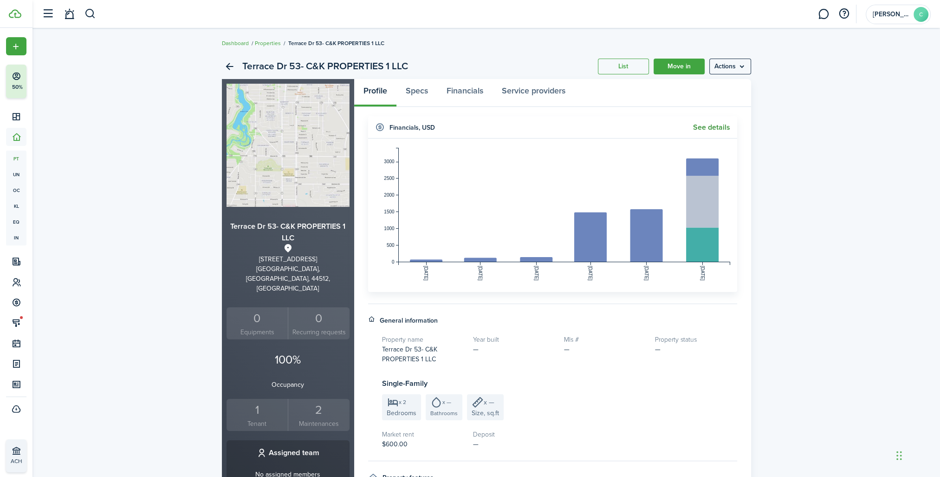
click at [725, 129] on link "See details" at bounding box center [711, 127] width 37 height 8
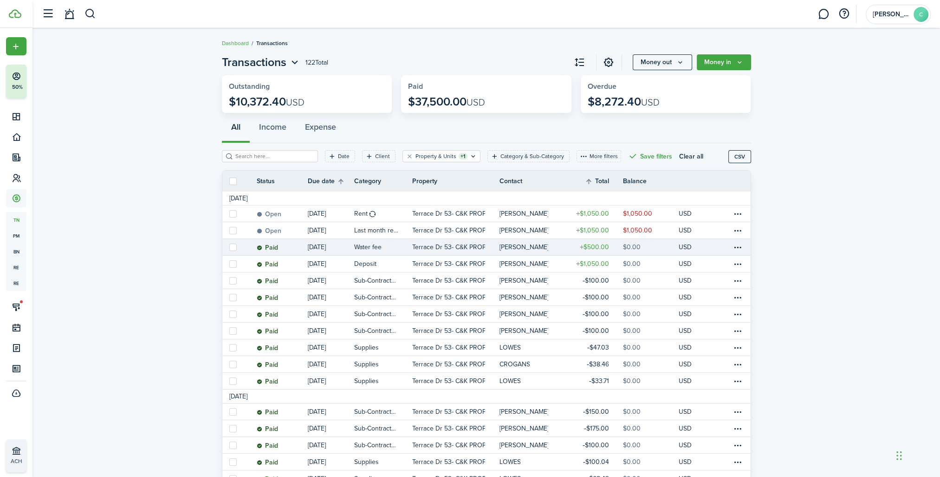
click at [516, 248] on table-profile-info-text "[PERSON_NAME]" at bounding box center [523, 246] width 49 height 7
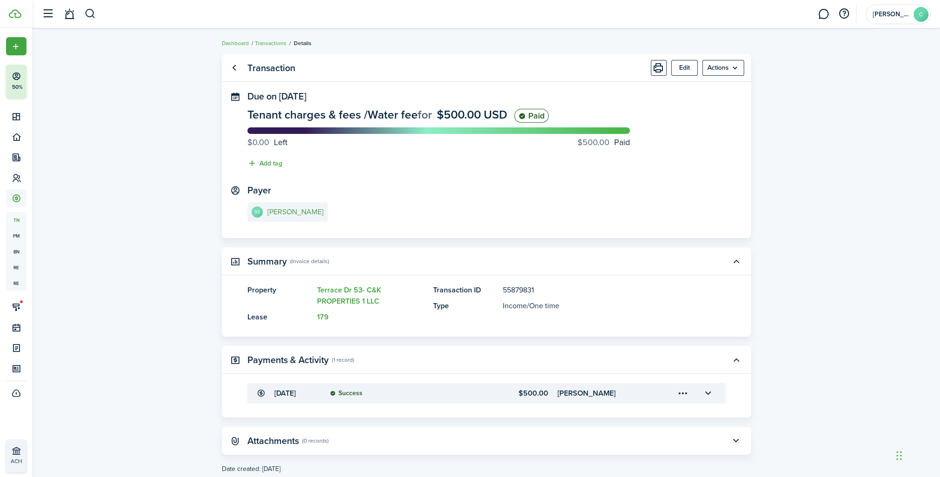
click at [294, 214] on e-details-info-title "[PERSON_NAME]" at bounding box center [296, 212] width 56 height 8
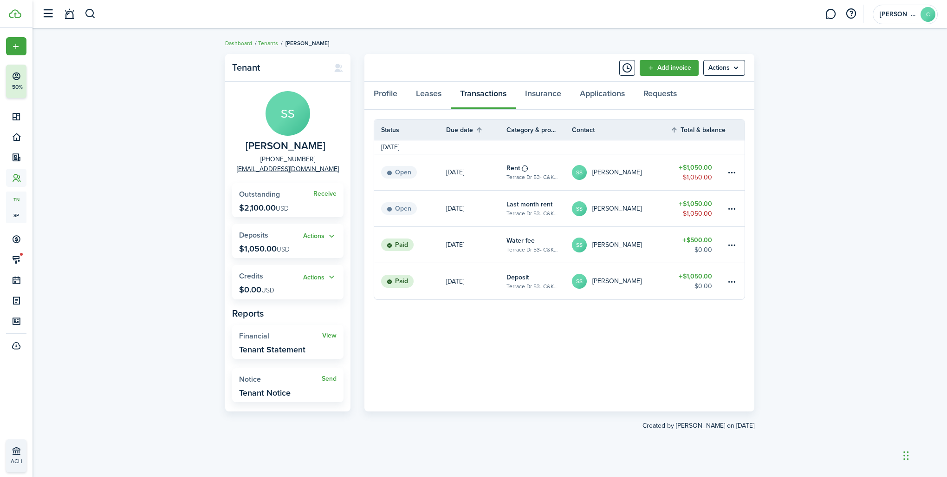
click at [555, 210] on table-subtitle "Terrace Dr 53- C&K PROPERTIES 1 LLC" at bounding box center [533, 213] width 52 height 8
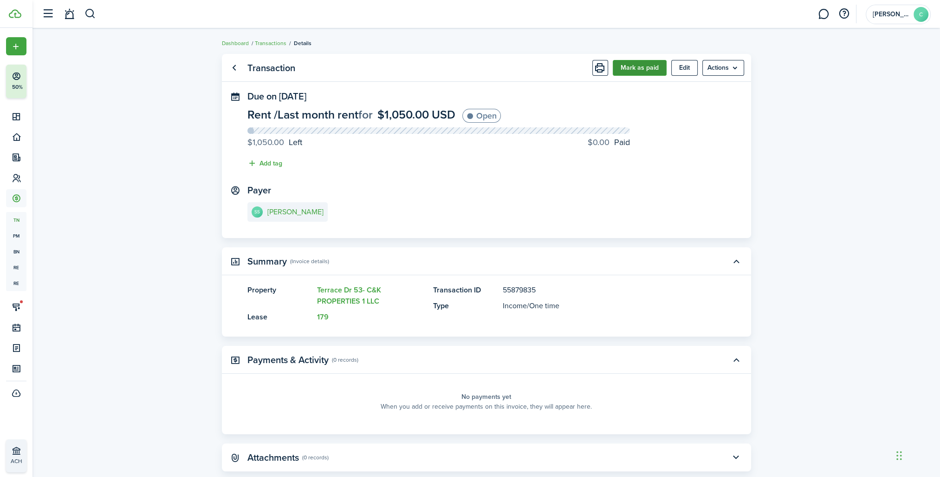
click at [647, 61] on button "Mark as paid" at bounding box center [640, 68] width 54 height 16
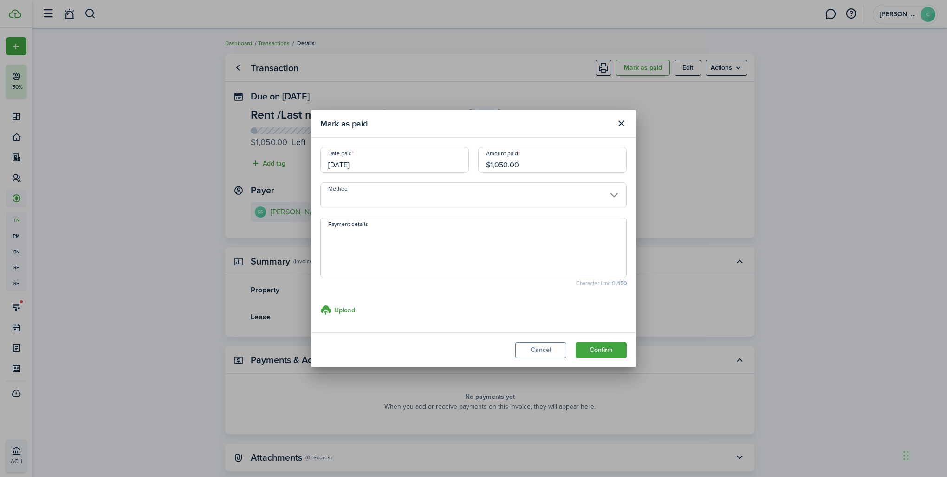
click at [362, 204] on input "Method" at bounding box center [473, 195] width 307 height 26
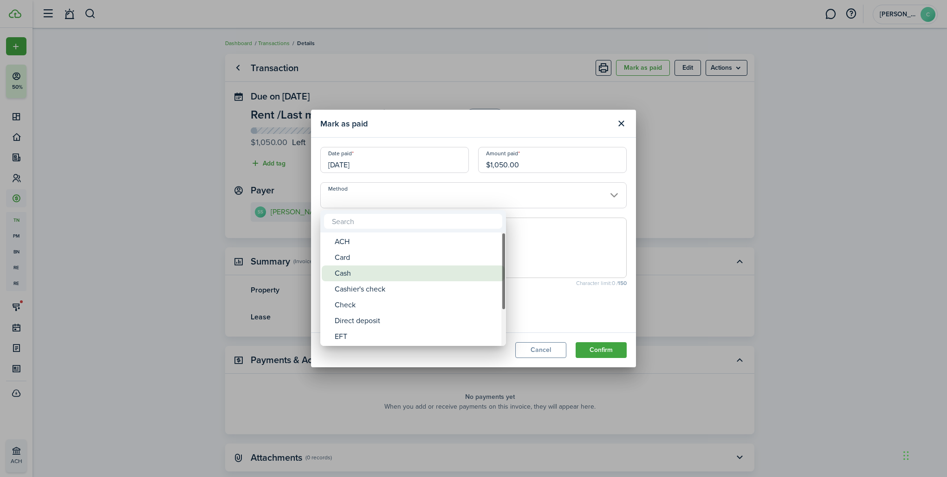
click at [352, 271] on div "Cash" at bounding box center [417, 273] width 164 height 16
type input "Cash"
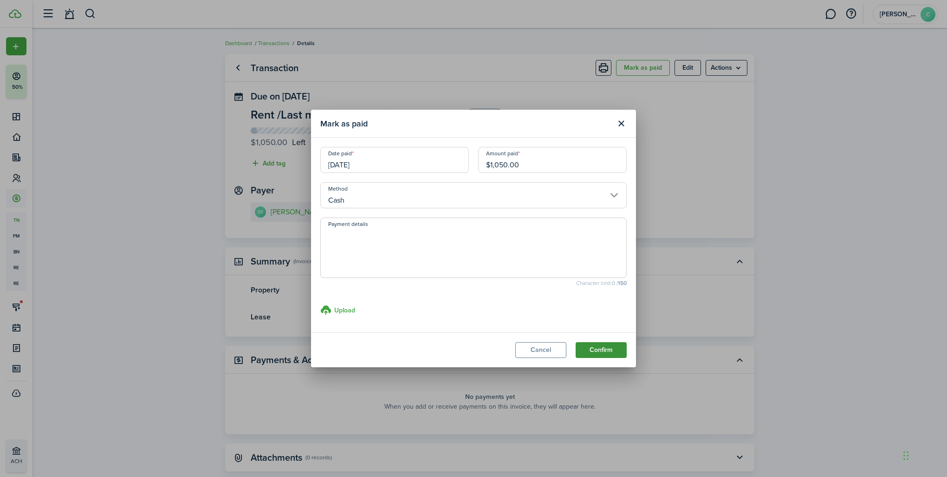
click at [591, 351] on button "Confirm" at bounding box center [601, 350] width 51 height 16
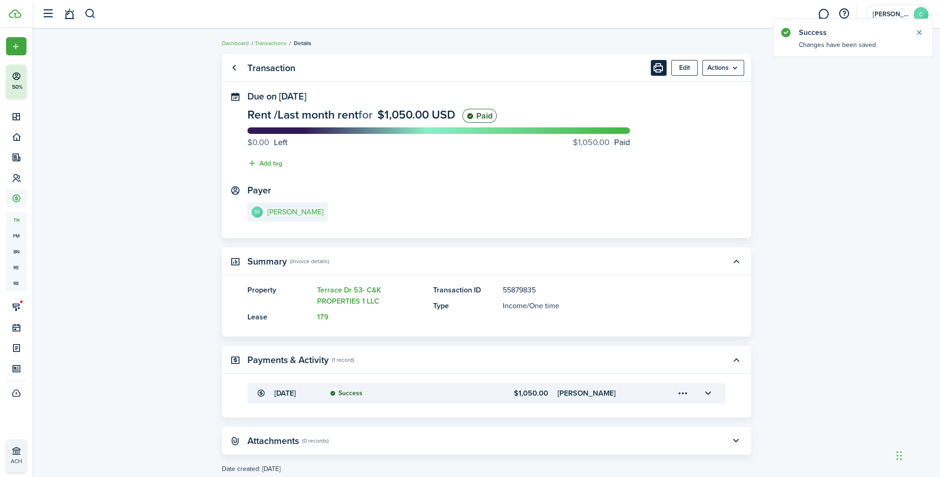
click at [660, 68] on button "Print" at bounding box center [659, 68] width 16 height 16
click at [302, 214] on e-details-info-title "[PERSON_NAME]" at bounding box center [296, 212] width 56 height 8
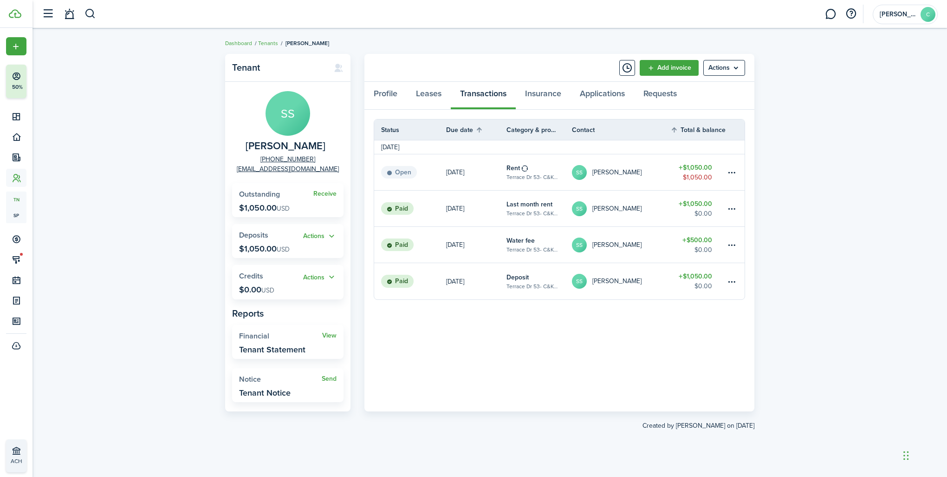
click at [390, 166] on status "Open" at bounding box center [399, 172] width 36 height 13
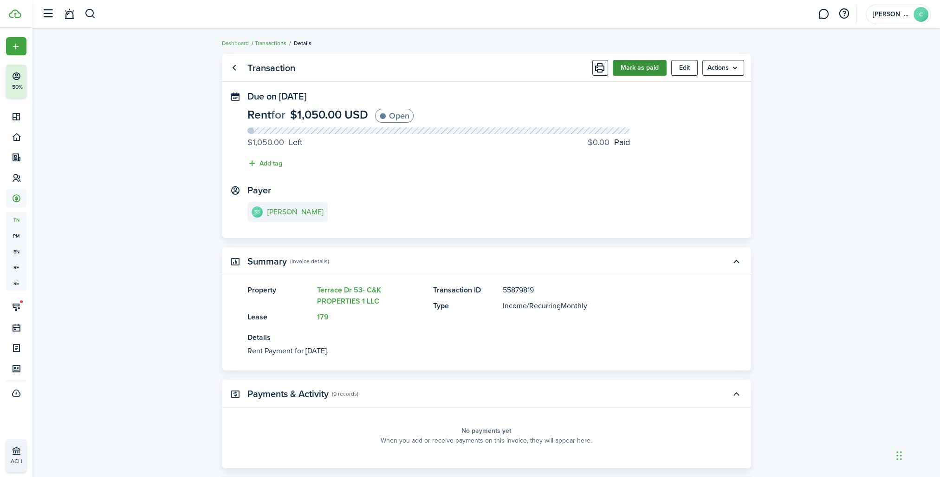
click at [658, 73] on button "Mark as paid" at bounding box center [640, 68] width 54 height 16
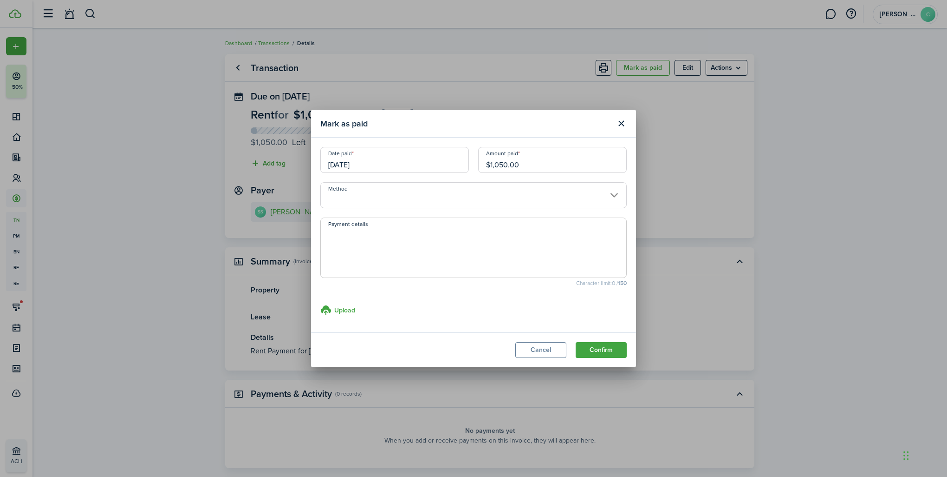
click at [386, 157] on input "[DATE]" at bounding box center [394, 160] width 149 height 26
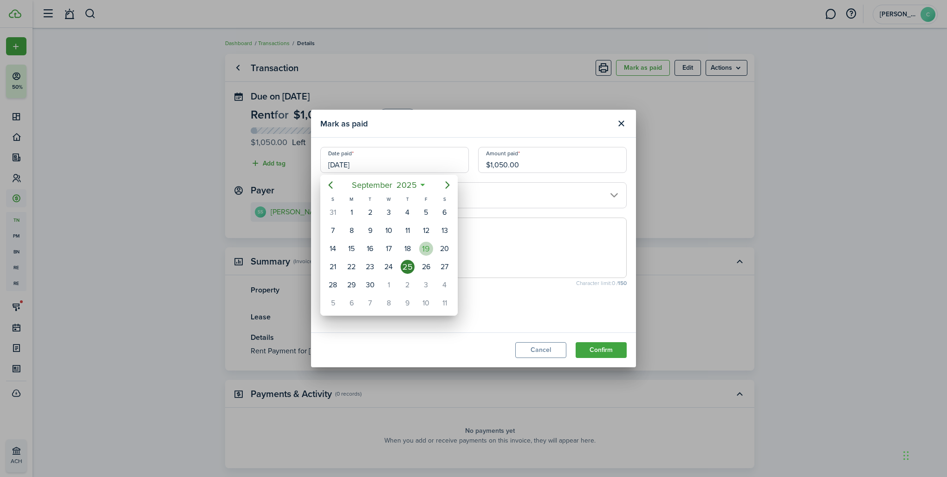
click at [424, 242] on div "19" at bounding box center [426, 249] width 14 height 14
type input "[DATE]"
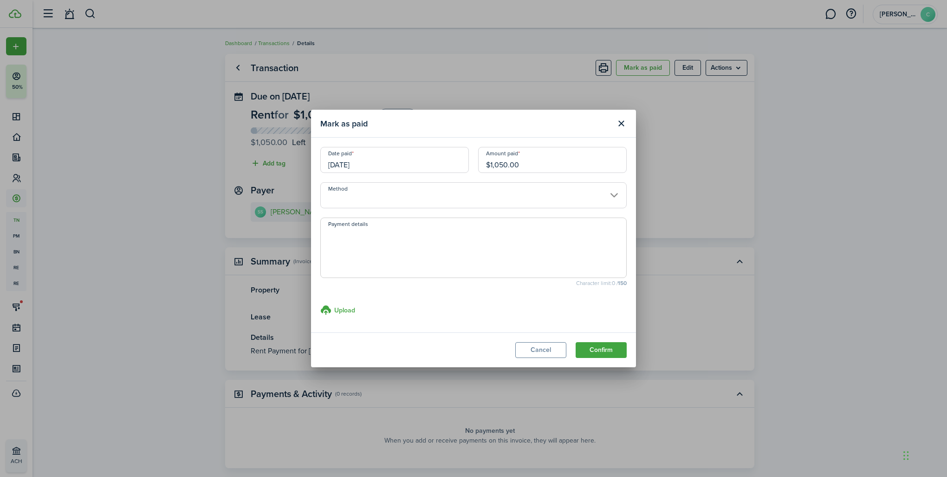
click at [374, 190] on input "Method" at bounding box center [473, 195] width 307 height 26
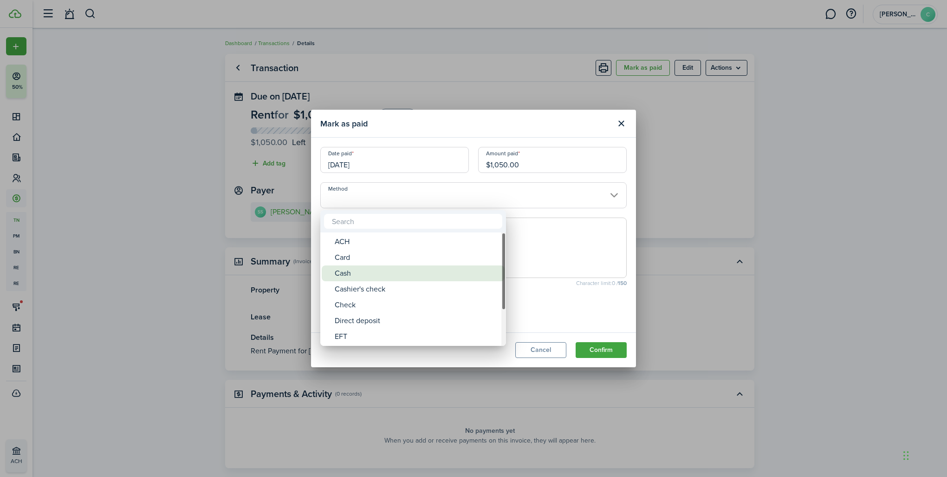
click at [351, 275] on div "Cash" at bounding box center [417, 273] width 164 height 16
type input "Cash"
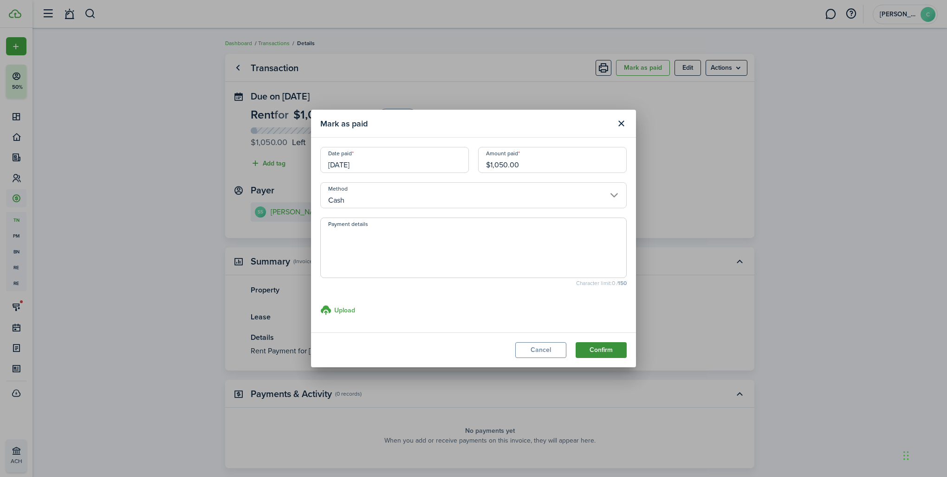
click at [588, 351] on button "Confirm" at bounding box center [601, 350] width 51 height 16
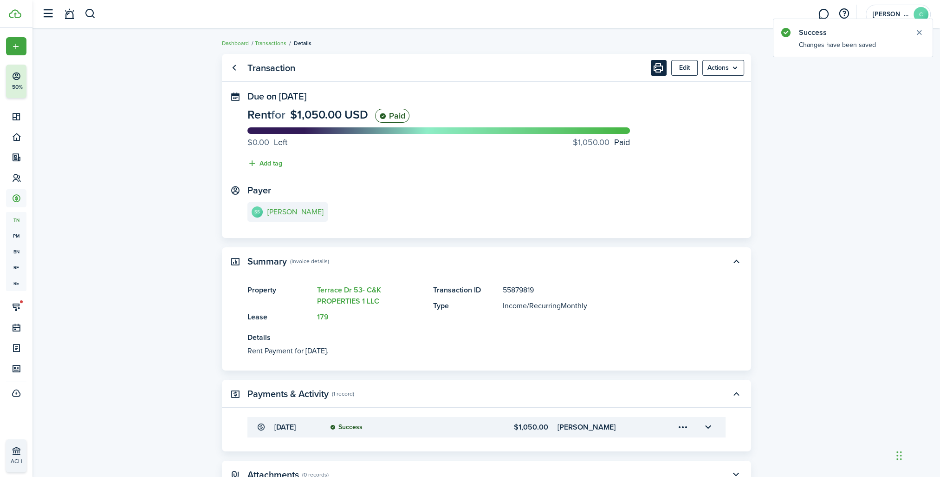
click at [661, 68] on button "Print" at bounding box center [659, 68] width 16 height 16
click at [282, 215] on e-details-info-title "[PERSON_NAME]" at bounding box center [296, 212] width 56 height 8
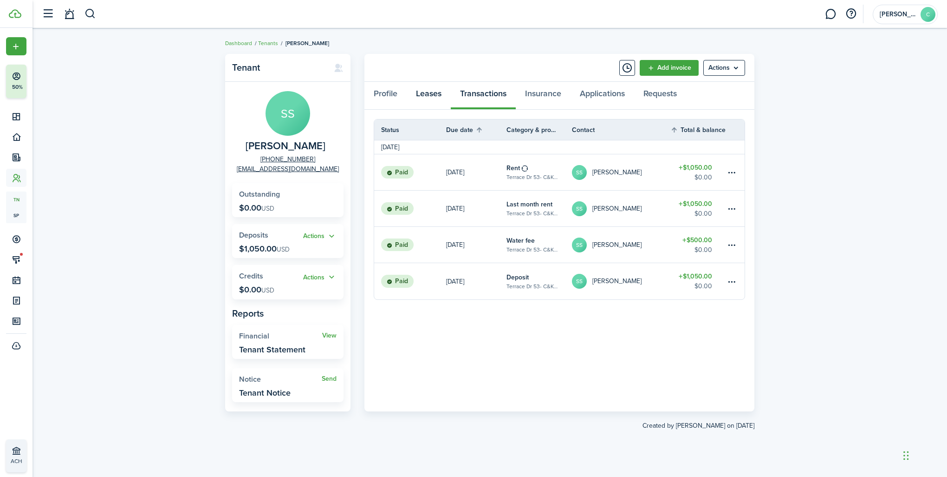
click at [420, 97] on link "Leases" at bounding box center [429, 96] width 44 height 28
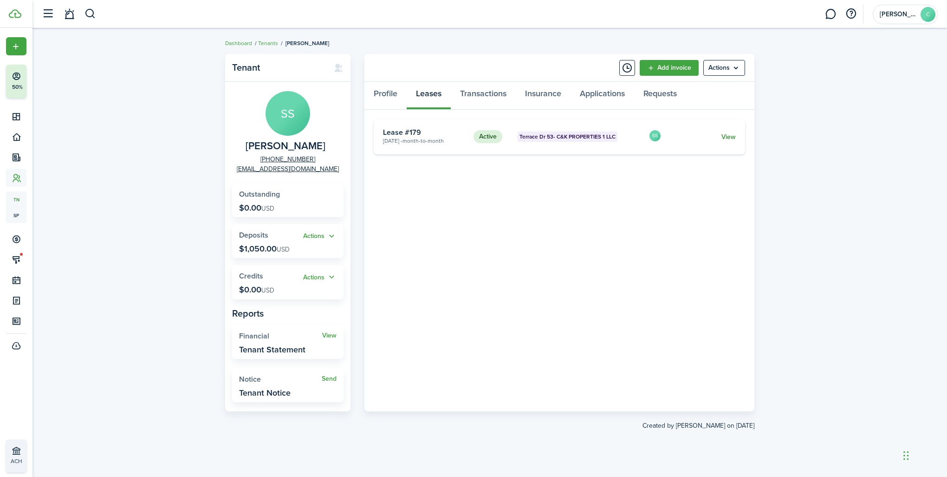
click at [727, 135] on link "View" at bounding box center [729, 137] width 14 height 10
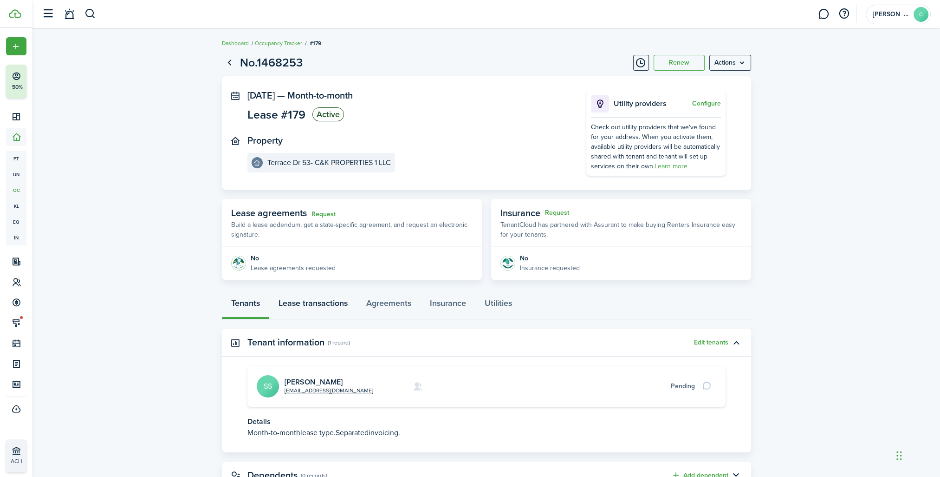
click at [344, 303] on link "Lease transactions" at bounding box center [313, 305] width 88 height 28
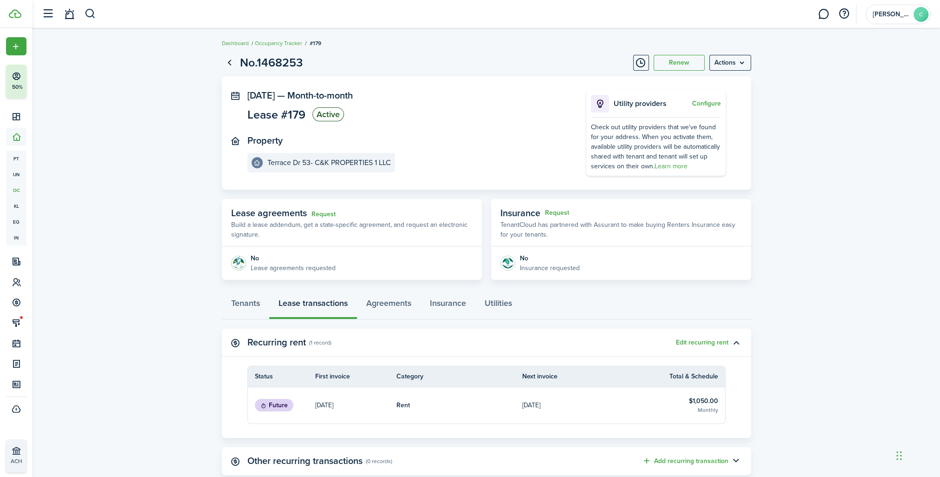
click at [542, 418] on link "[DATE]" at bounding box center [585, 405] width 126 height 36
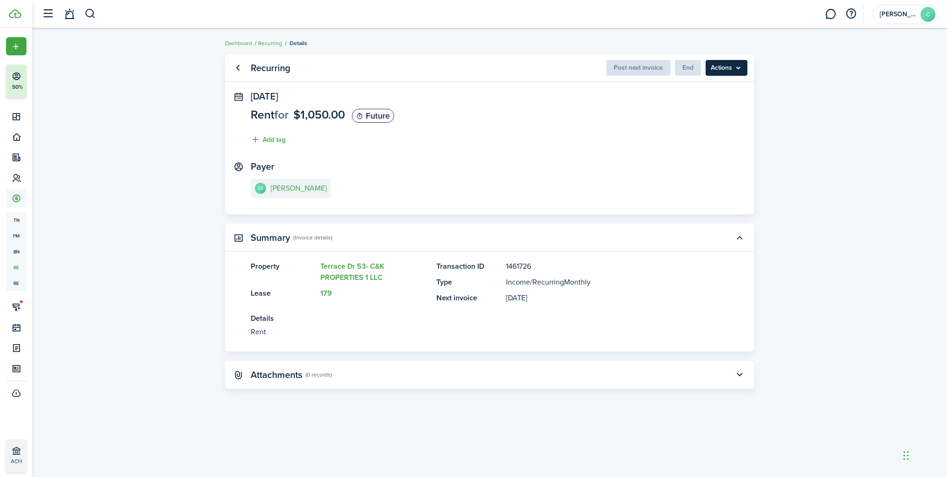
click at [711, 68] on menu-btn "Actions" at bounding box center [727, 68] width 42 height 16
click at [497, 125] on panel-main-section "[DATE] Rent for $1,050.00 Future Add tag" at bounding box center [490, 120] width 478 height 59
click at [288, 189] on e-details-info-title "[PERSON_NAME]" at bounding box center [299, 188] width 56 height 8
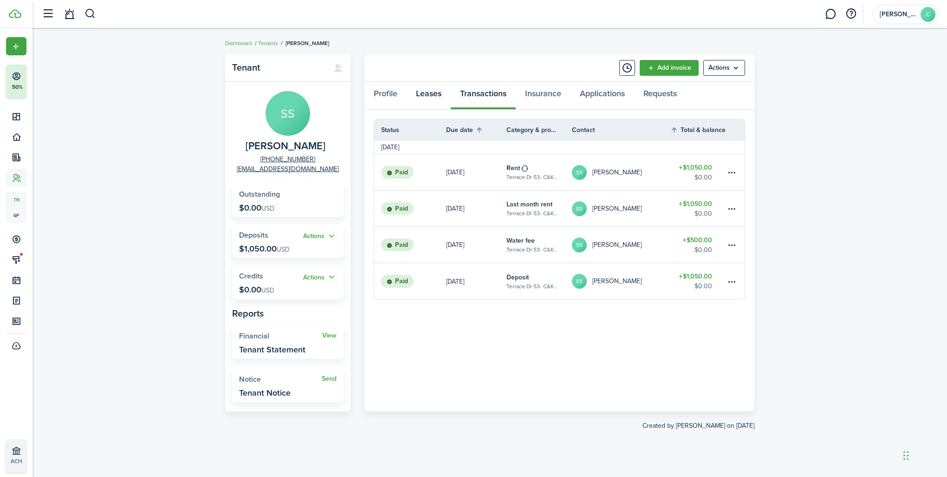
click at [435, 94] on link "Leases" at bounding box center [429, 96] width 44 height 28
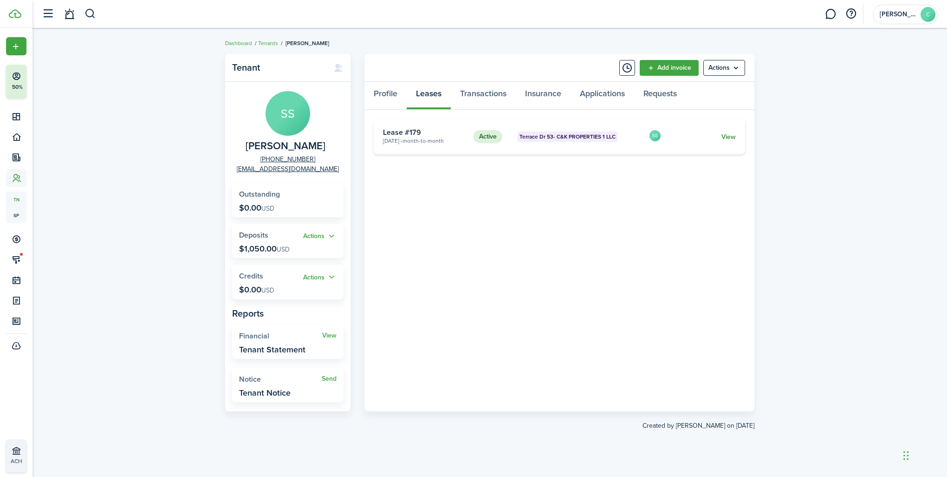
click at [730, 137] on link "View" at bounding box center [729, 137] width 14 height 10
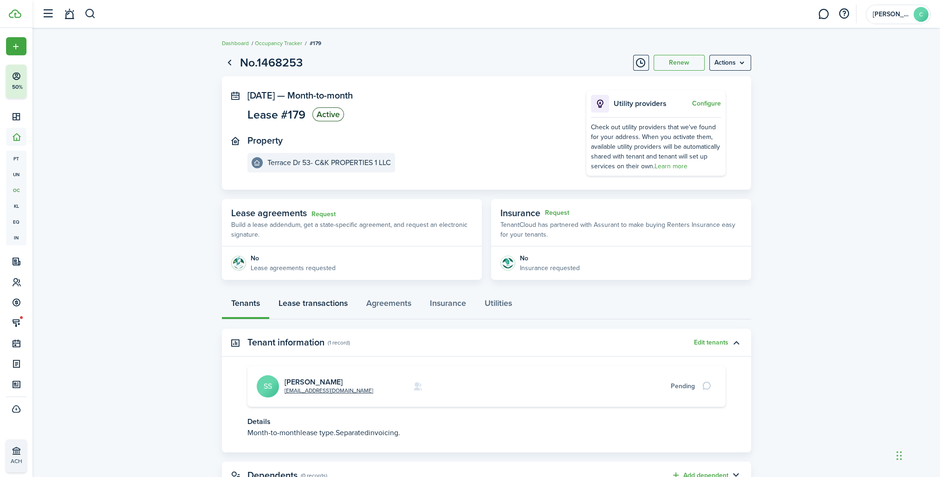
click at [320, 300] on link "Lease transactions" at bounding box center [313, 305] width 88 height 28
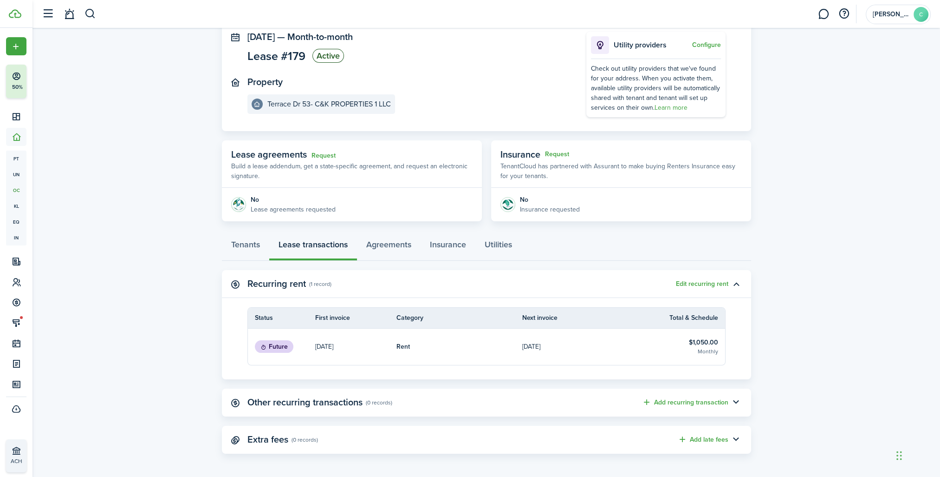
scroll to position [60, 0]
click at [539, 336] on link "[DATE]" at bounding box center [585, 345] width 126 height 36
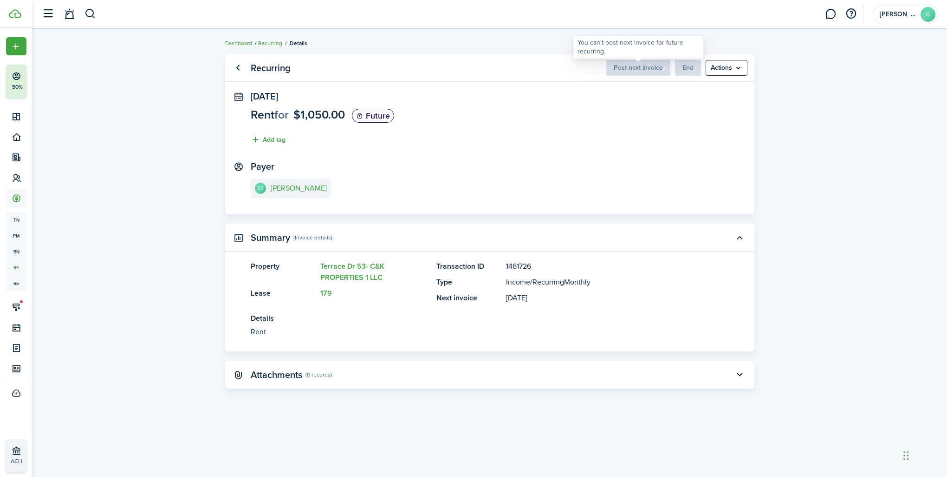
click at [620, 69] on span "Post next invoice" at bounding box center [639, 68] width 64 height 10
click at [730, 63] on menu-btn "Actions" at bounding box center [727, 68] width 42 height 16
click at [235, 70] on link "Go back" at bounding box center [238, 68] width 16 height 16
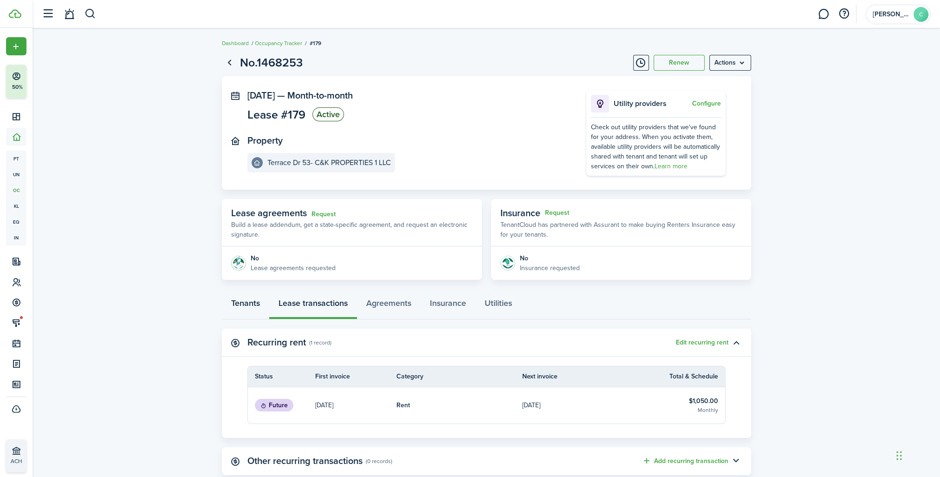
click at [249, 305] on link "Tenants" at bounding box center [245, 305] width 47 height 28
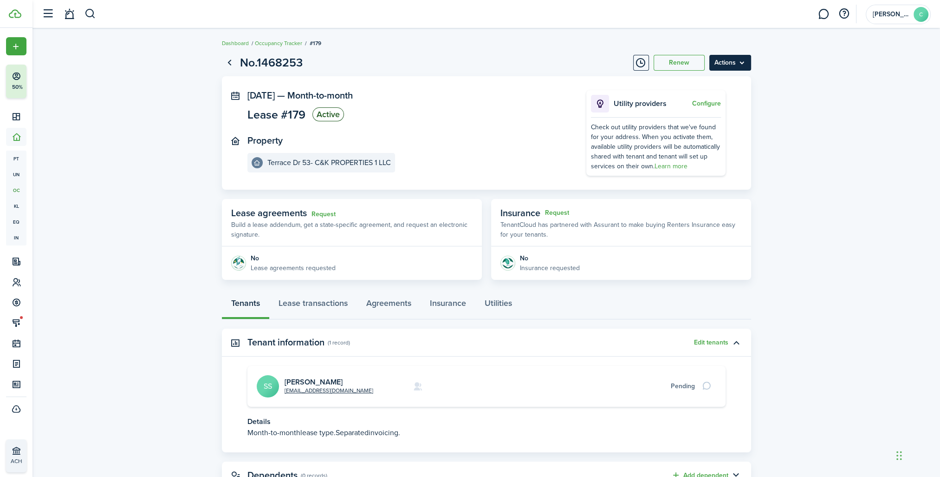
click at [721, 59] on menu-btn "Actions" at bounding box center [731, 63] width 42 height 16
click at [311, 298] on link "Lease transactions" at bounding box center [313, 305] width 88 height 28
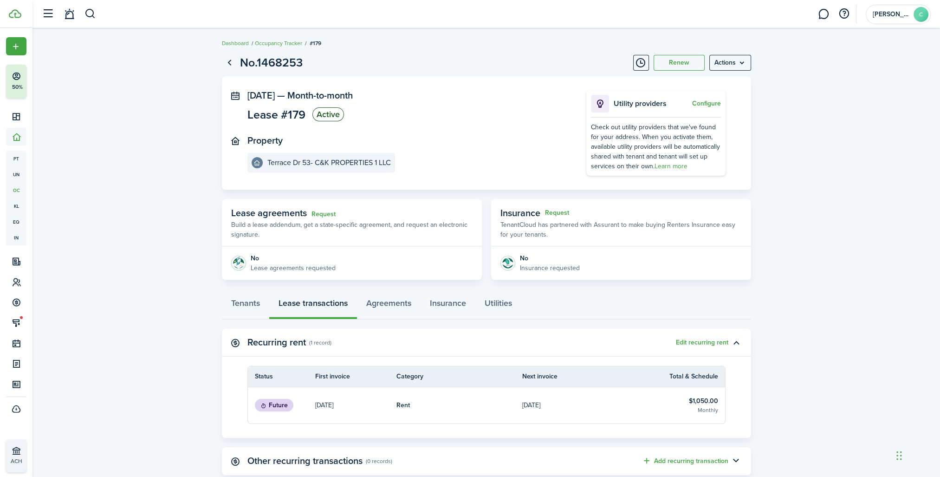
click at [364, 408] on link "[DATE]" at bounding box center [355, 405] width 81 height 36
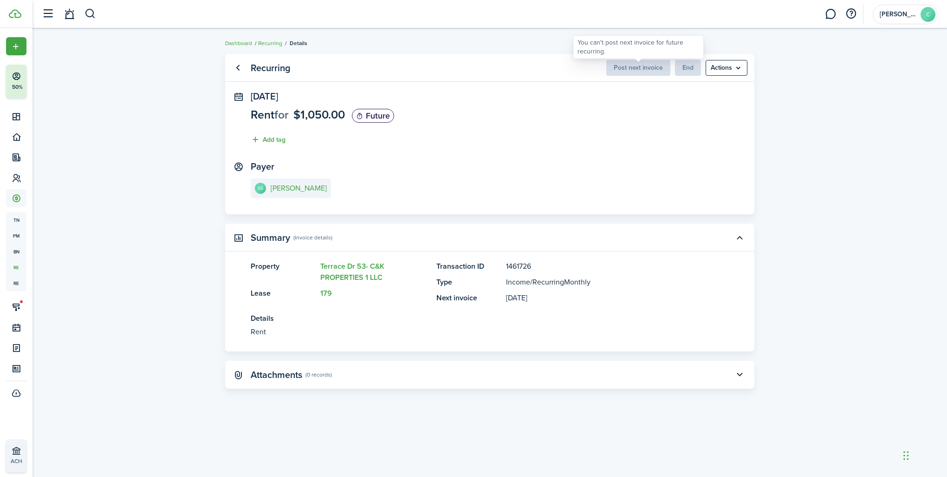
click at [614, 64] on span "Post next invoice" at bounding box center [639, 68] width 64 height 10
click at [303, 191] on e-details-info-title "[PERSON_NAME]" at bounding box center [299, 188] width 56 height 8
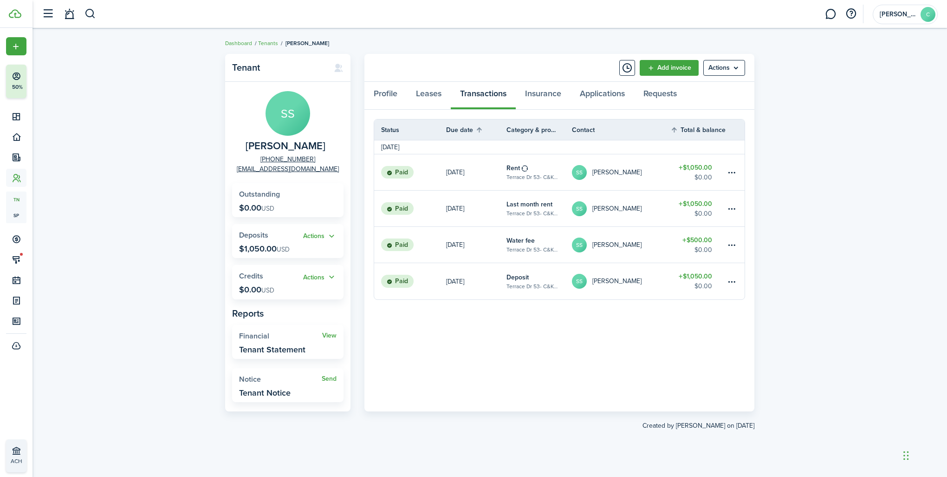
click at [470, 180] on link "[DATE]" at bounding box center [476, 172] width 60 height 36
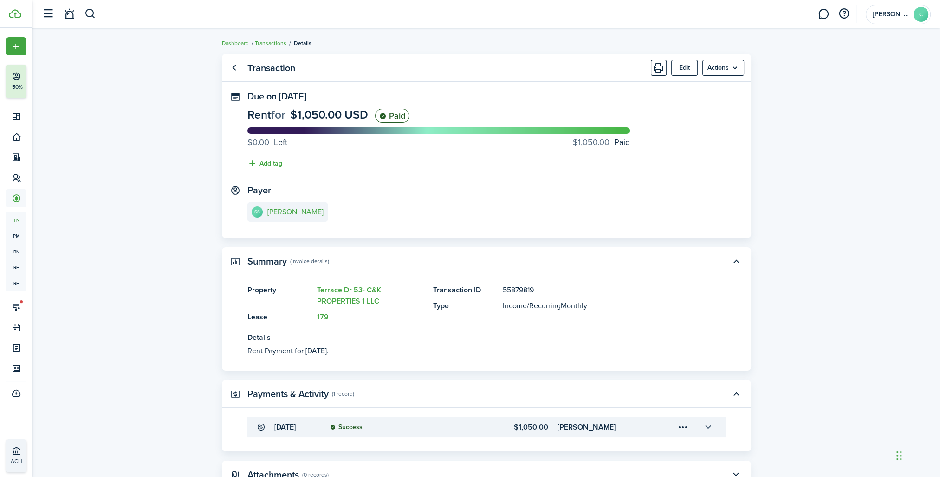
click at [712, 425] on button "button" at bounding box center [709, 427] width 16 height 16
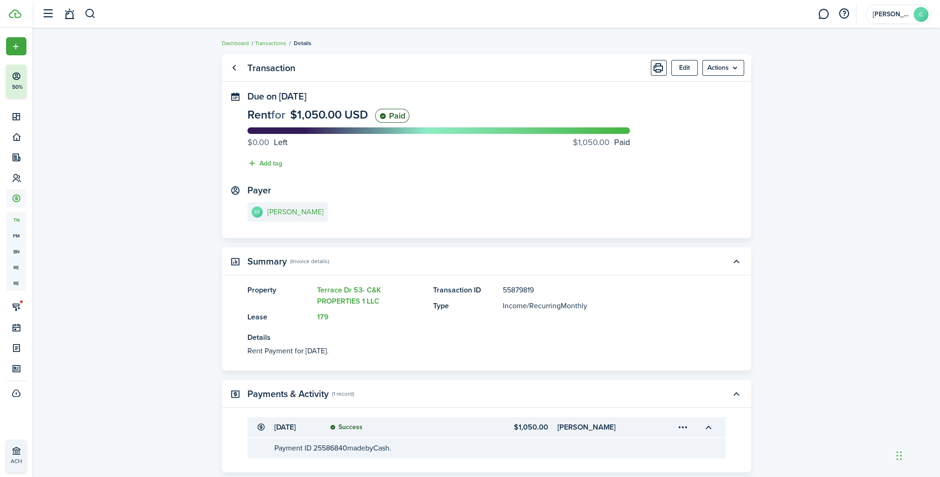
click at [688, 425] on menu-trigger-card "Open menu" at bounding box center [684, 427] width 16 height 16
click at [627, 467] on button "Delete" at bounding box center [650, 467] width 81 height 16
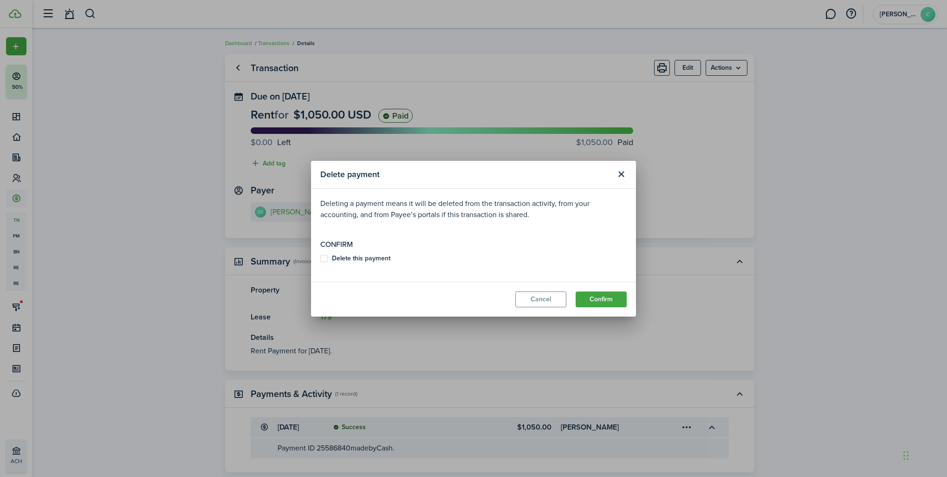
click at [321, 259] on label "Delete this payment" at bounding box center [355, 258] width 70 height 7
click at [320, 258] on input "Delete this payment" at bounding box center [320, 258] width 0 height 0
checkbox input "true"
click at [602, 296] on button "Confirm" at bounding box center [601, 299] width 51 height 16
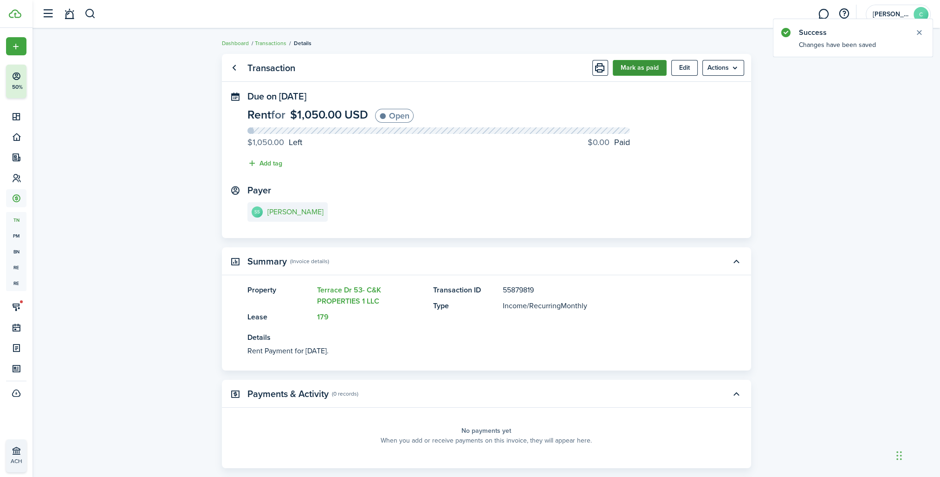
click at [657, 71] on button "Mark as paid" at bounding box center [640, 68] width 54 height 16
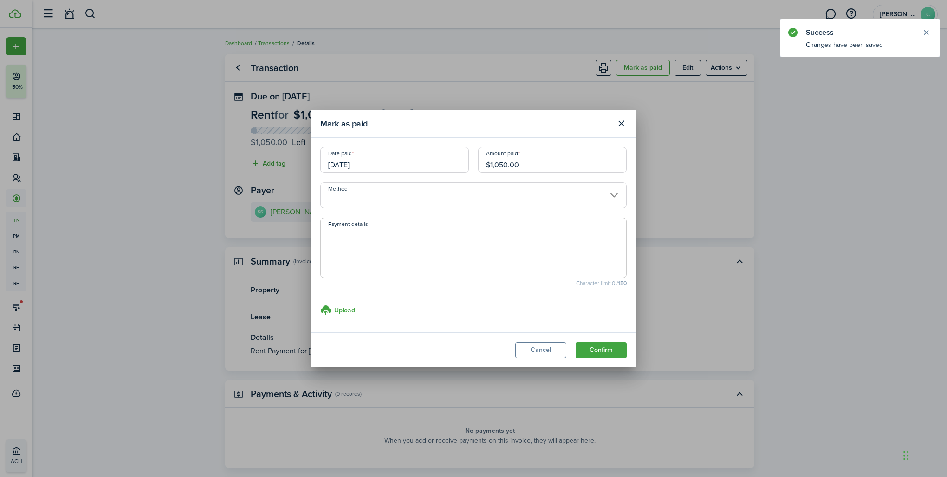
drag, startPoint x: 555, startPoint y: 163, endPoint x: 308, endPoint y: 170, distance: 247.2
click at [308, 170] on div "Mark as paid Date paid [DATE] Amount paid $1,050.00 Method Payment details Char…" at bounding box center [473, 238] width 947 height 477
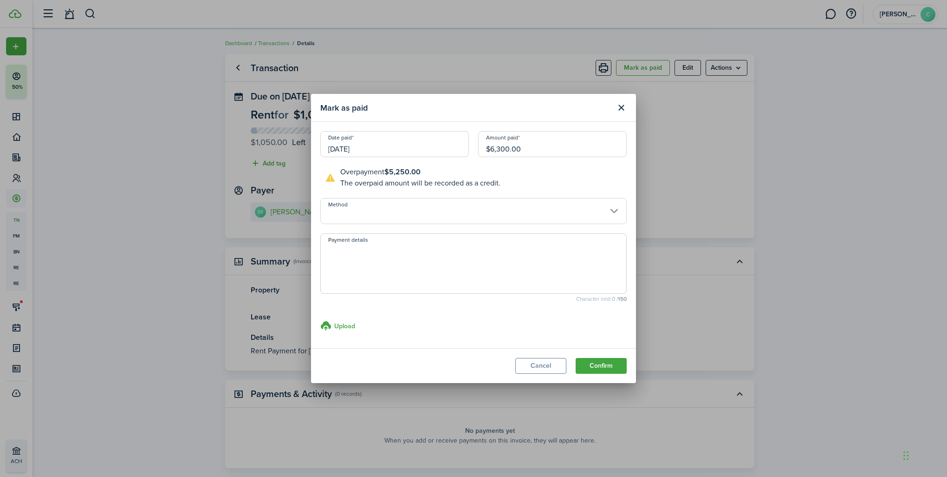
click at [357, 217] on input "Method" at bounding box center [473, 211] width 307 height 26
type input "$6,300.00"
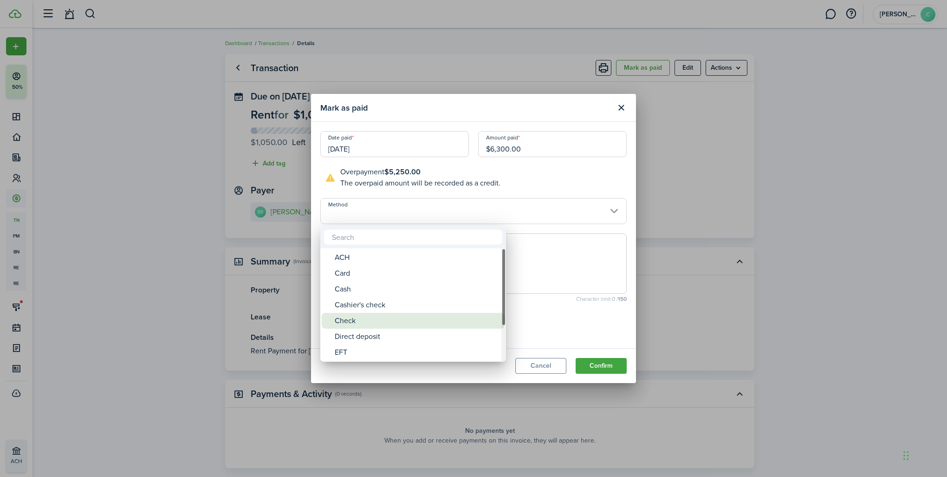
click at [358, 319] on div "Check" at bounding box center [417, 321] width 164 height 16
type input "Check"
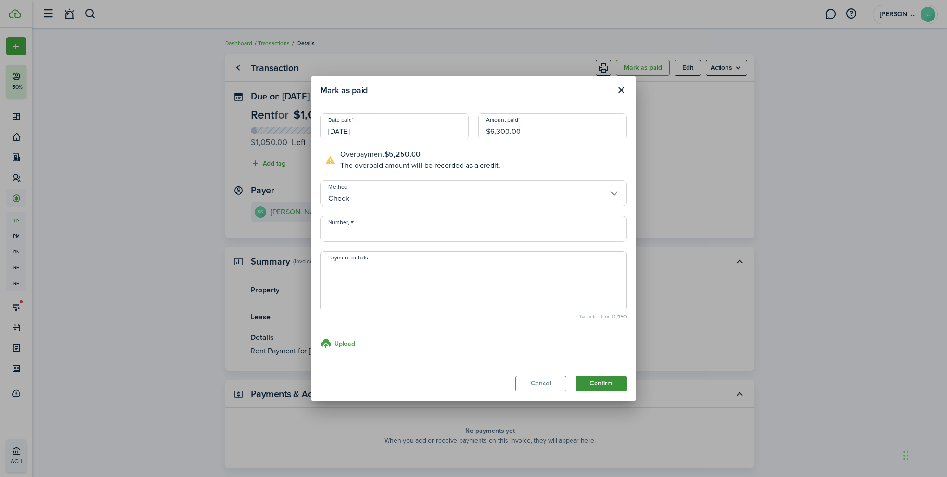
click at [598, 386] on button "Confirm" at bounding box center [601, 383] width 51 height 16
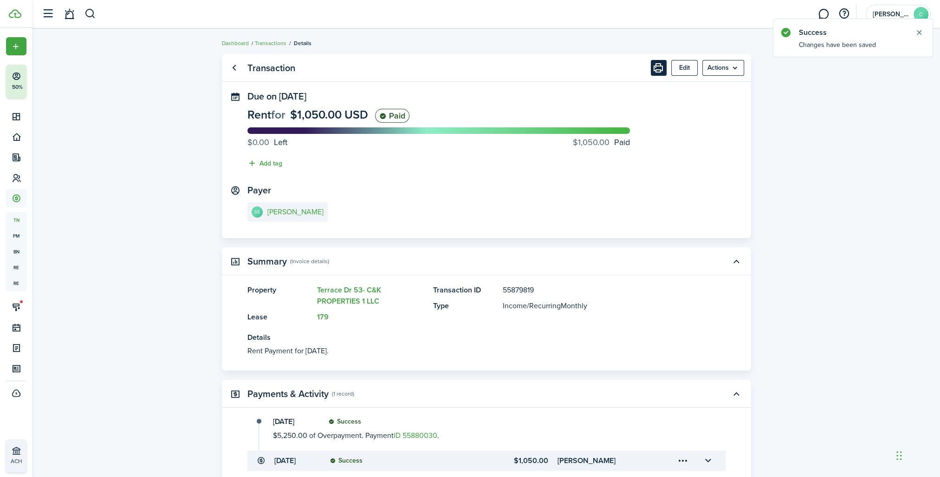
click at [661, 72] on button "Print" at bounding box center [659, 68] width 16 height 16
click at [301, 213] on e-details-info-title "[PERSON_NAME]" at bounding box center [296, 212] width 56 height 8
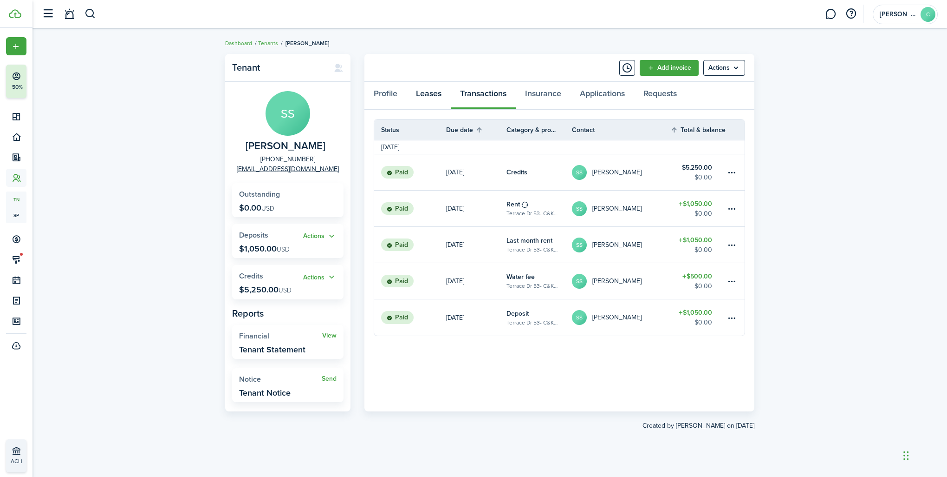
click at [430, 95] on link "Leases" at bounding box center [429, 96] width 44 height 28
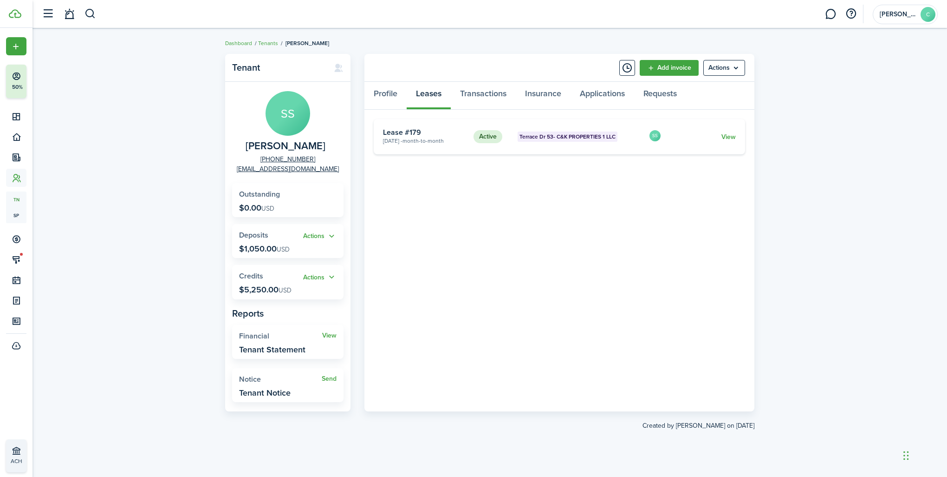
click at [548, 144] on card "Active Terrace Dr 53- C&K PROPERTIES 1 LLC [DATE] - Month-to-month Lease #179 S…" at bounding box center [560, 136] width 372 height 35
click at [735, 135] on link "View" at bounding box center [729, 137] width 14 height 10
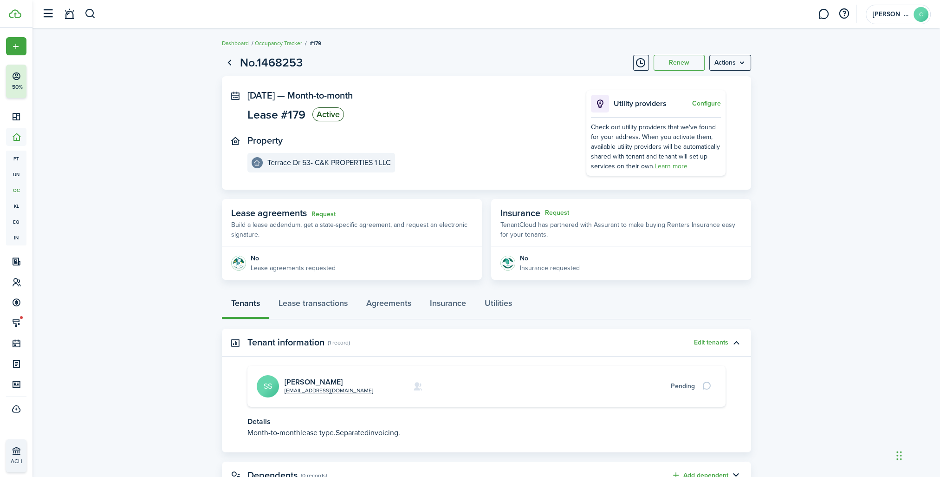
click at [392, 380] on card-title "[PERSON_NAME]" at bounding box center [346, 382] width 123 height 8
click at [292, 299] on link "Lease transactions" at bounding box center [313, 305] width 88 height 28
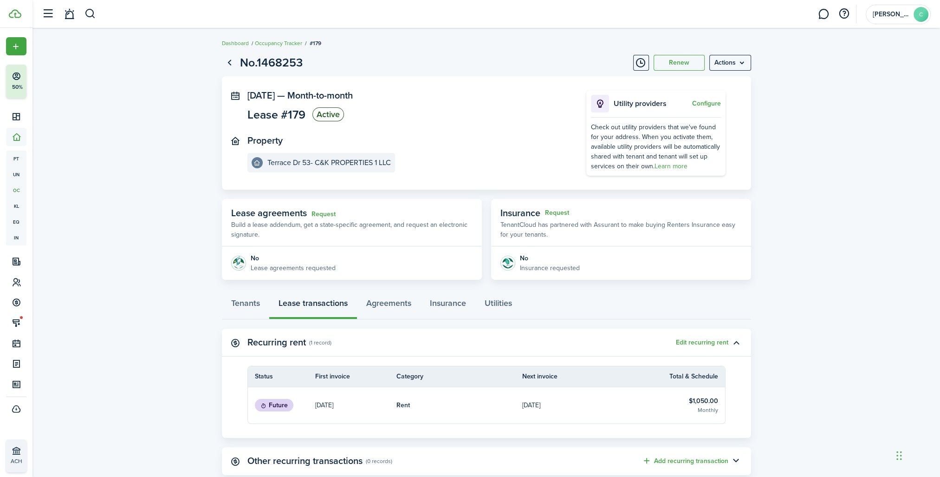
click at [586, 408] on link "[DATE]" at bounding box center [585, 405] width 126 height 36
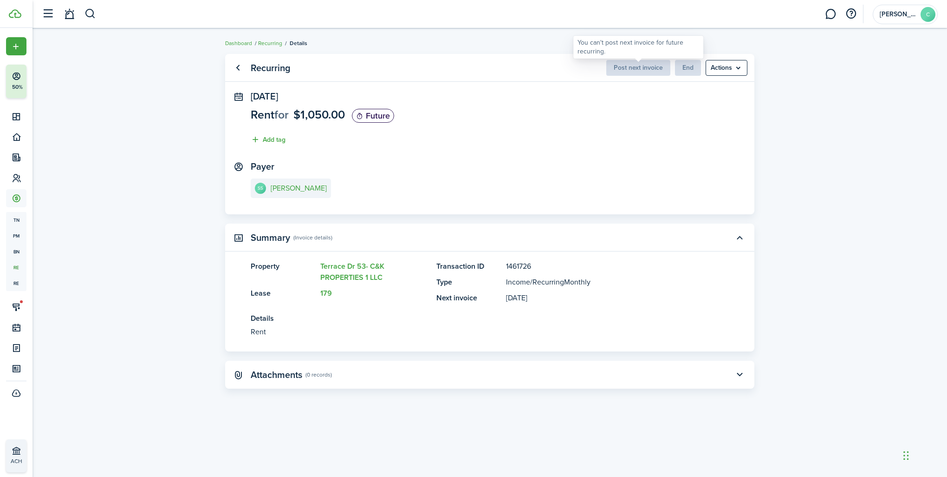
click at [639, 68] on span "Post next invoice" at bounding box center [639, 68] width 64 height 10
click at [308, 191] on e-details-info-title "[PERSON_NAME]" at bounding box center [299, 188] width 56 height 8
